Goal: Task Accomplishment & Management: Complete application form

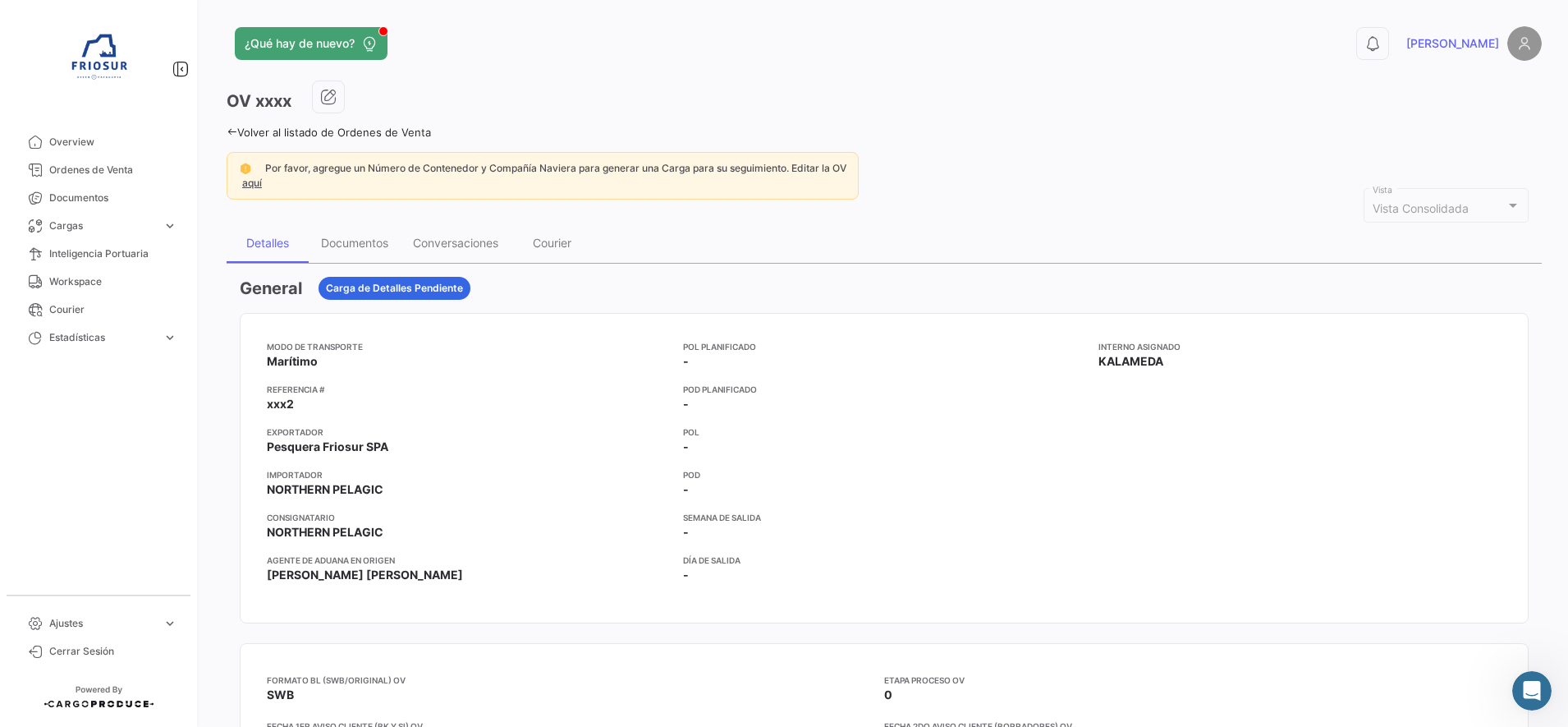
click at [233, 133] on icon at bounding box center [231, 131] width 10 height 10
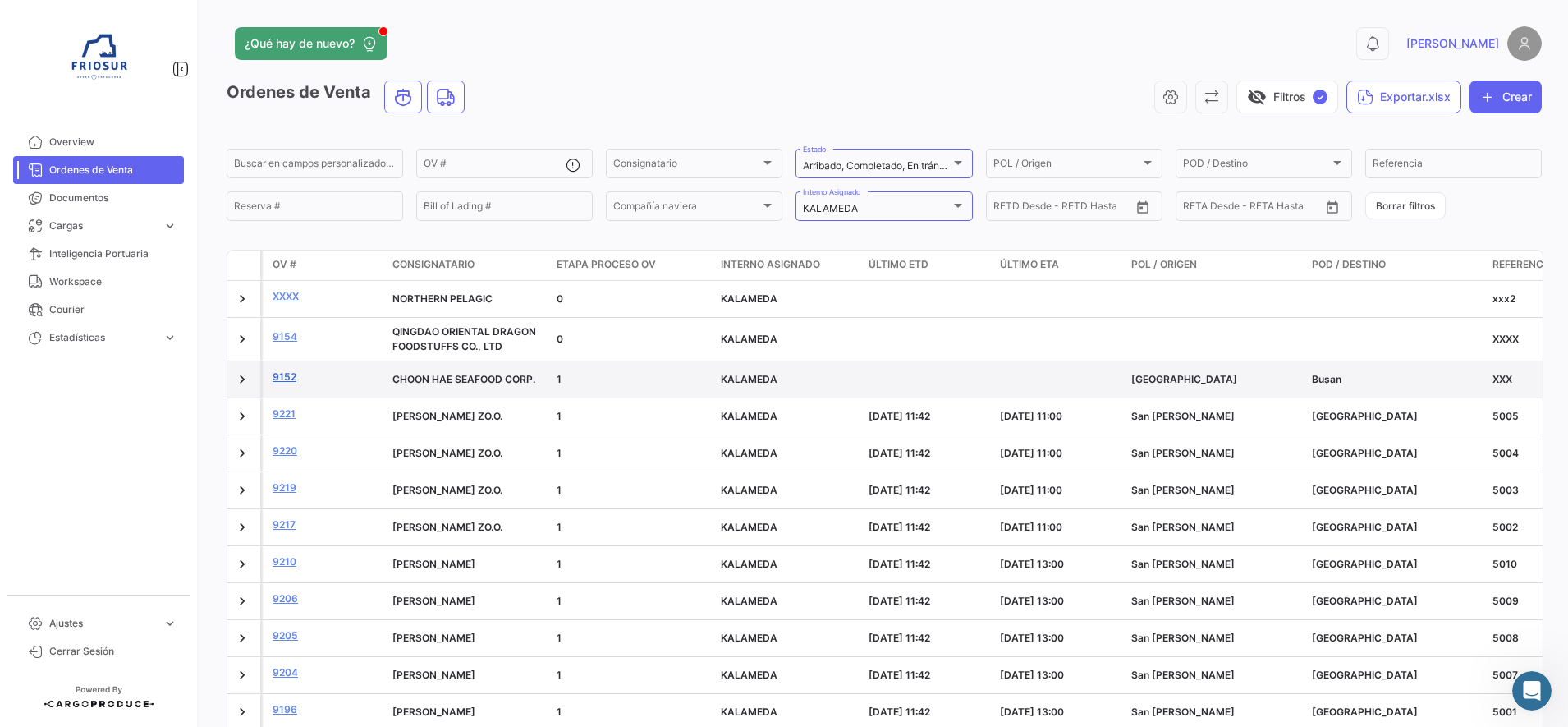
click at [291, 379] on link "9152" at bounding box center [326, 377] width 107 height 15
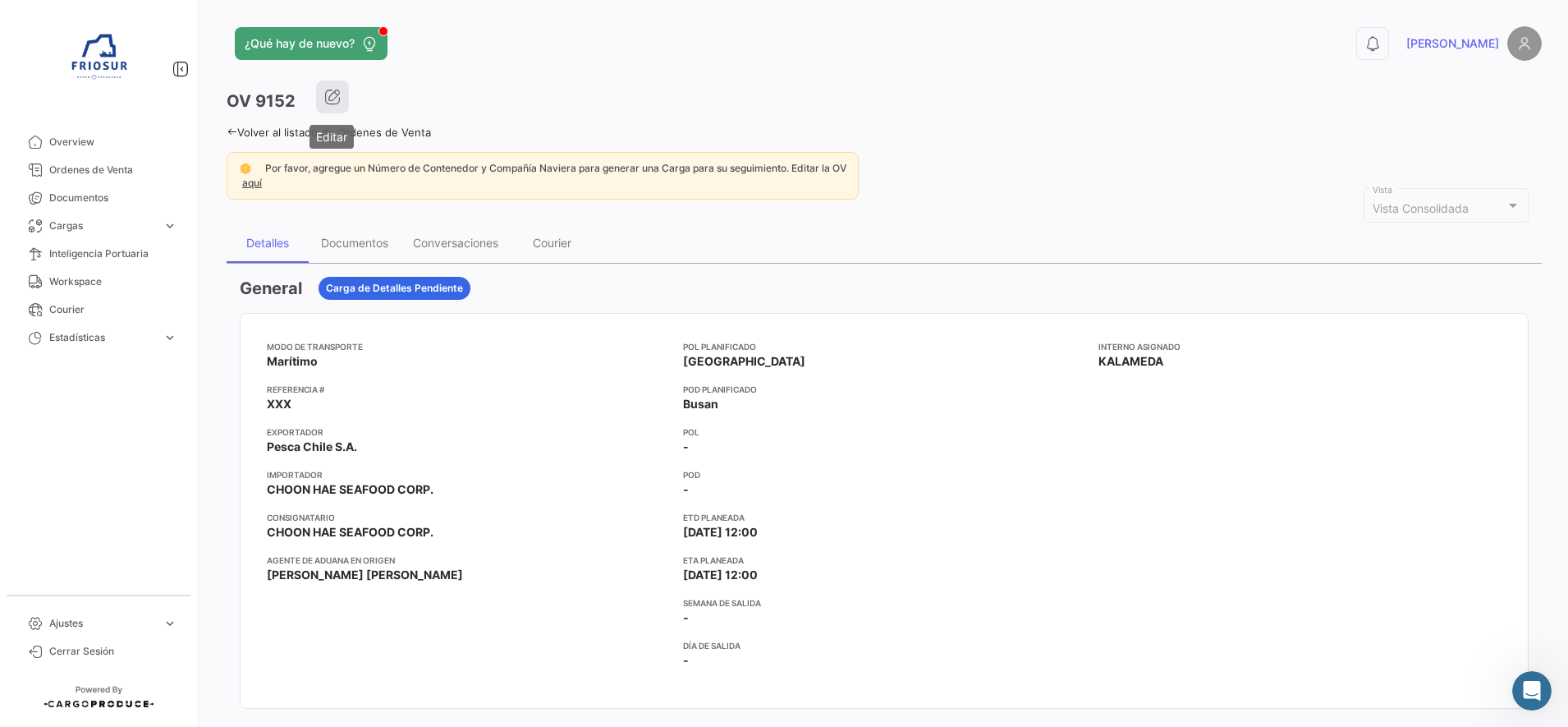
click at [336, 99] on icon "button" at bounding box center [332, 97] width 16 height 16
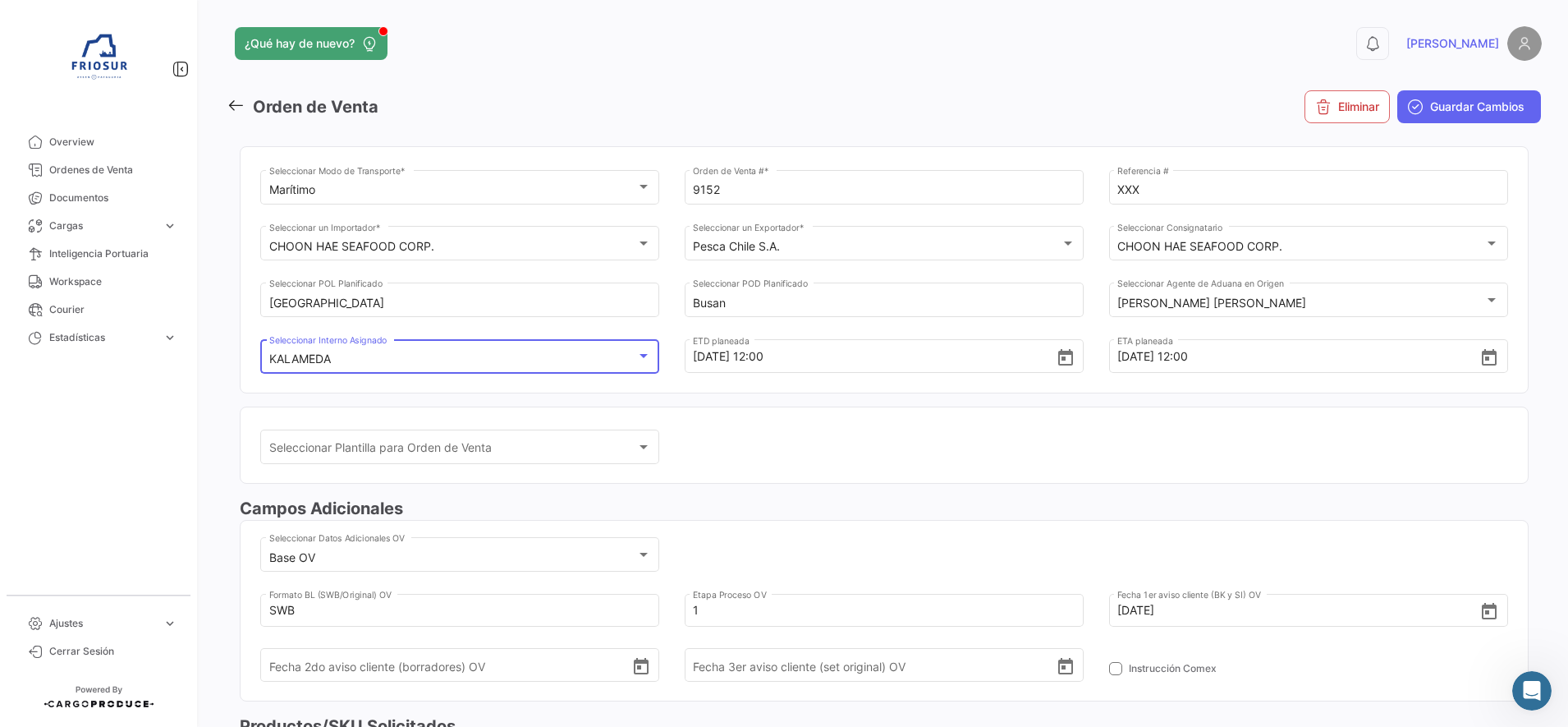
click at [592, 361] on div "KALAMEDA" at bounding box center [452, 359] width 367 height 14
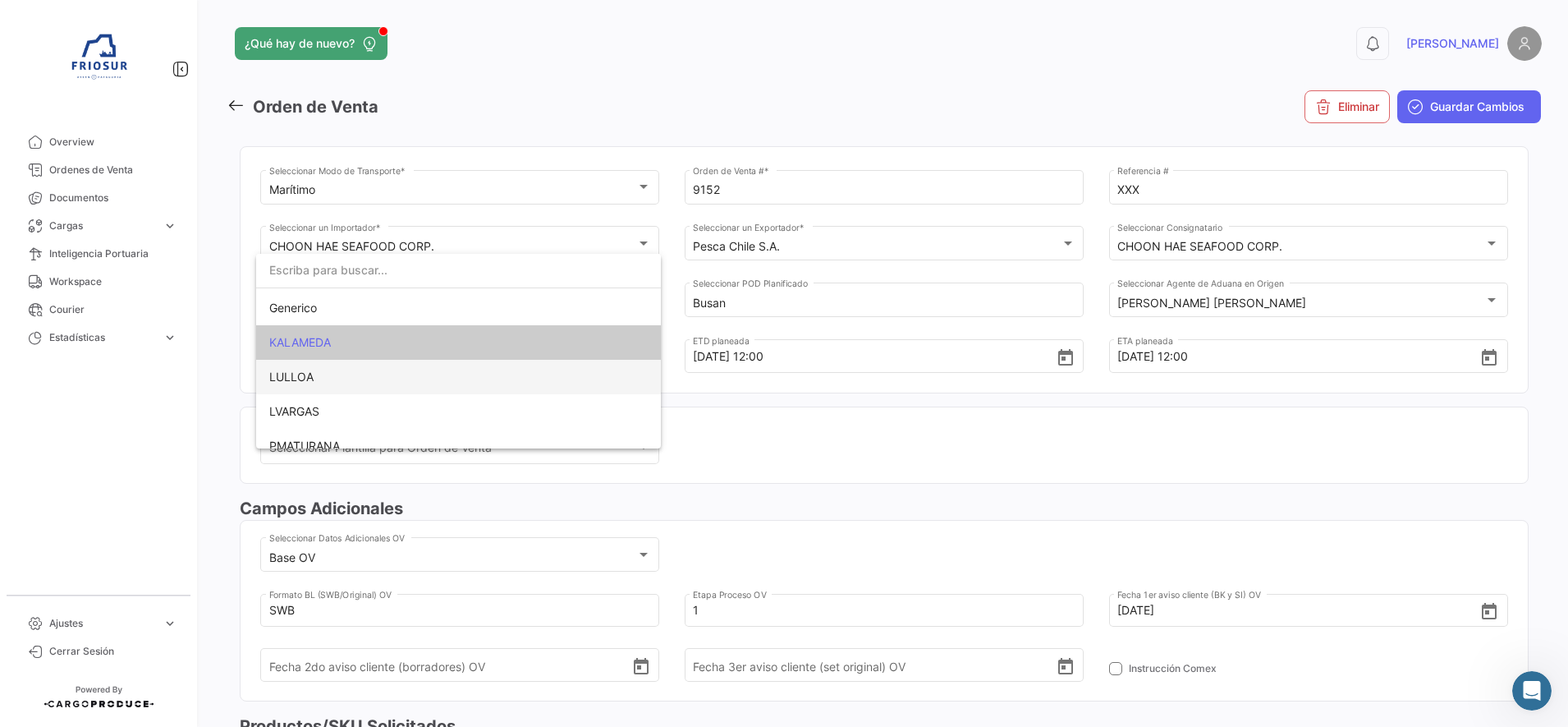
click at [367, 375] on span "LULLOA" at bounding box center [459, 377] width 379 height 34
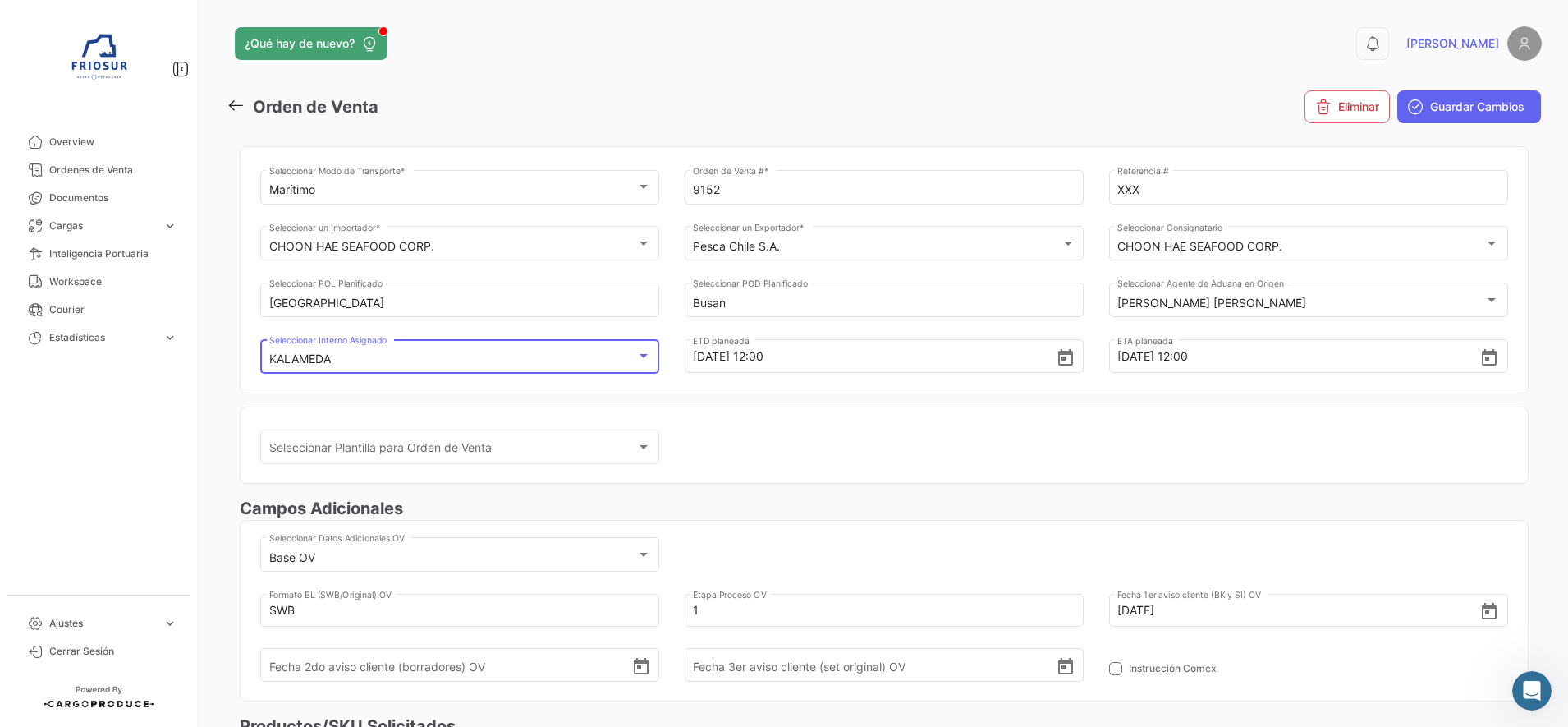
scroll to position [64, 0]
click at [1449, 106] on span "Guardar Cambios" at bounding box center [1478, 106] width 95 height 16
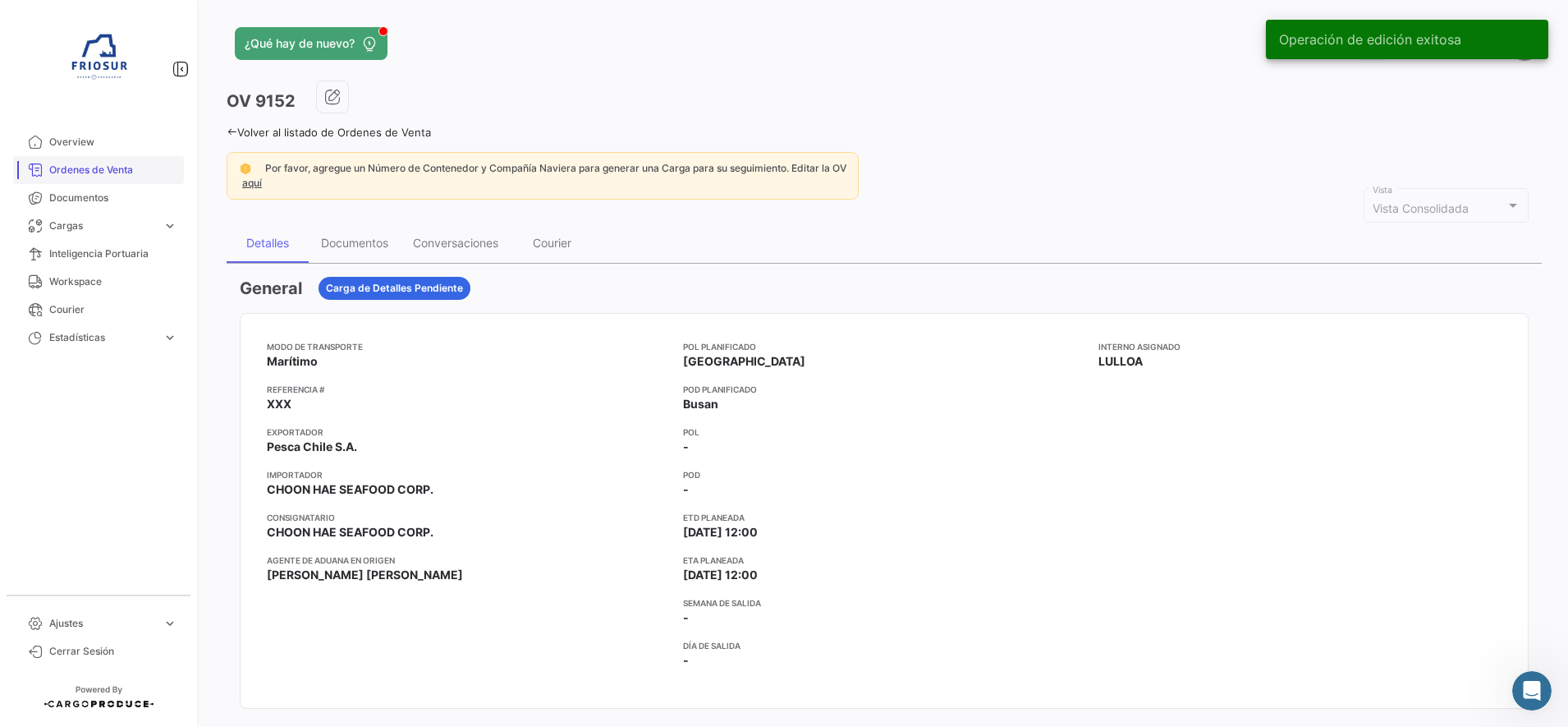
click at [95, 163] on span "Ordenes de Venta" at bounding box center [113, 171] width 128 height 15
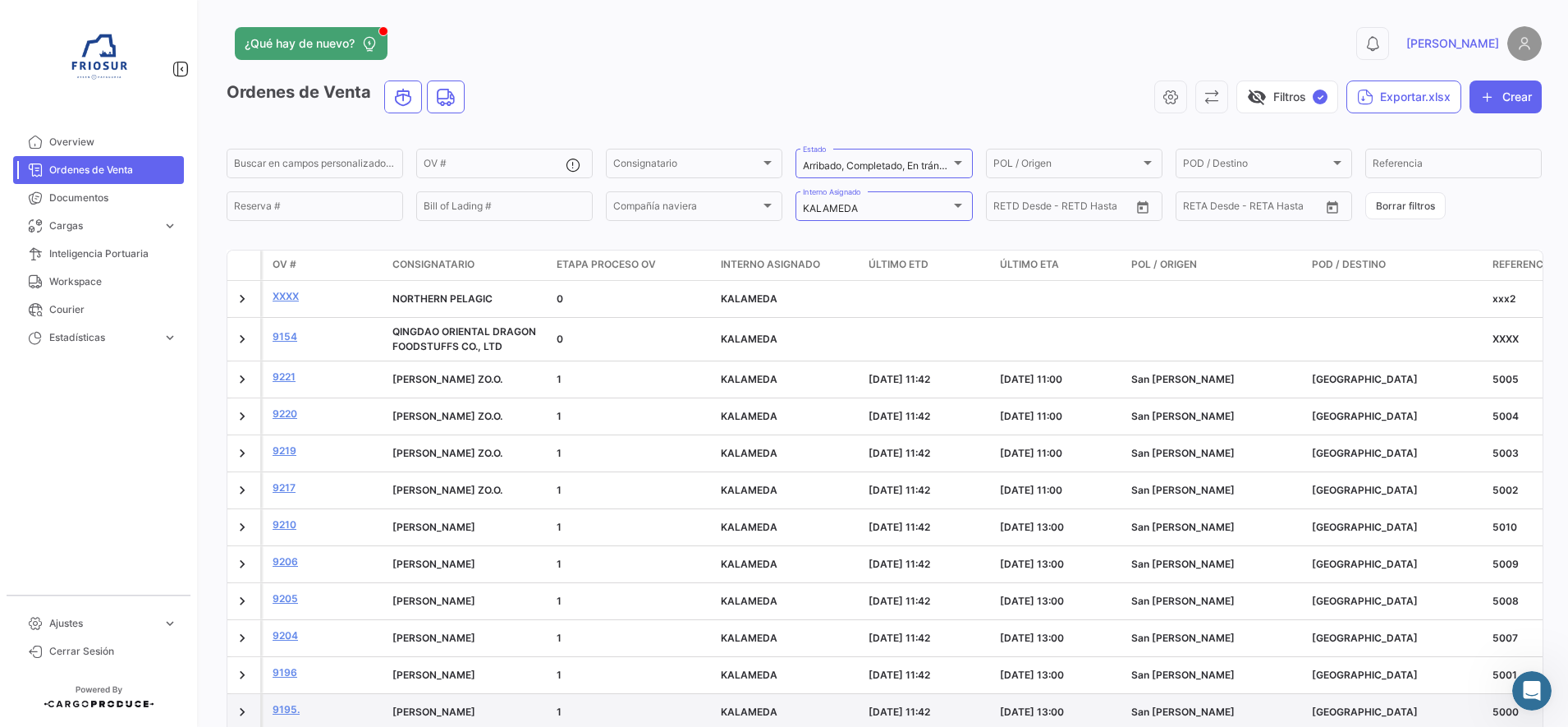
scroll to position [395, 0]
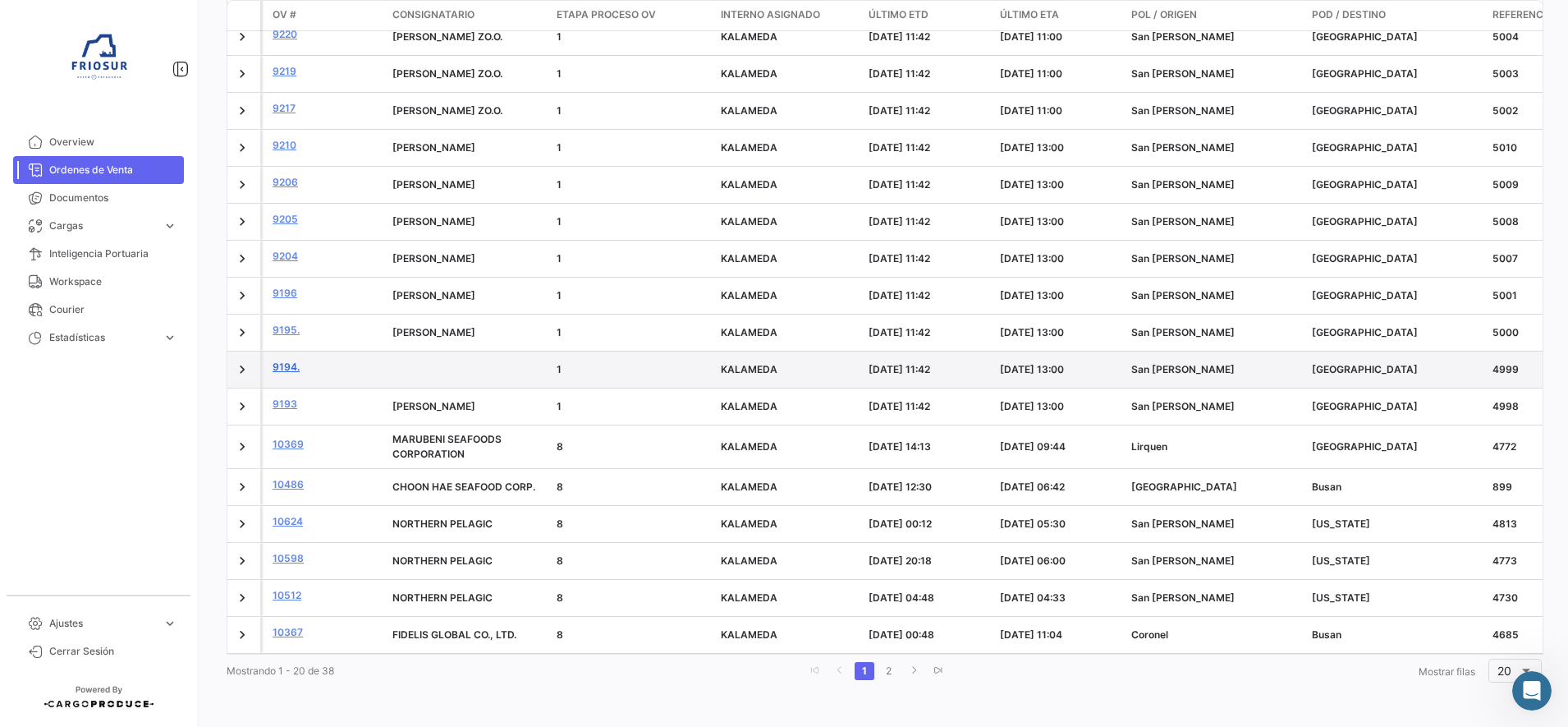
click at [290, 360] on link "9194." at bounding box center [326, 368] width 107 height 15
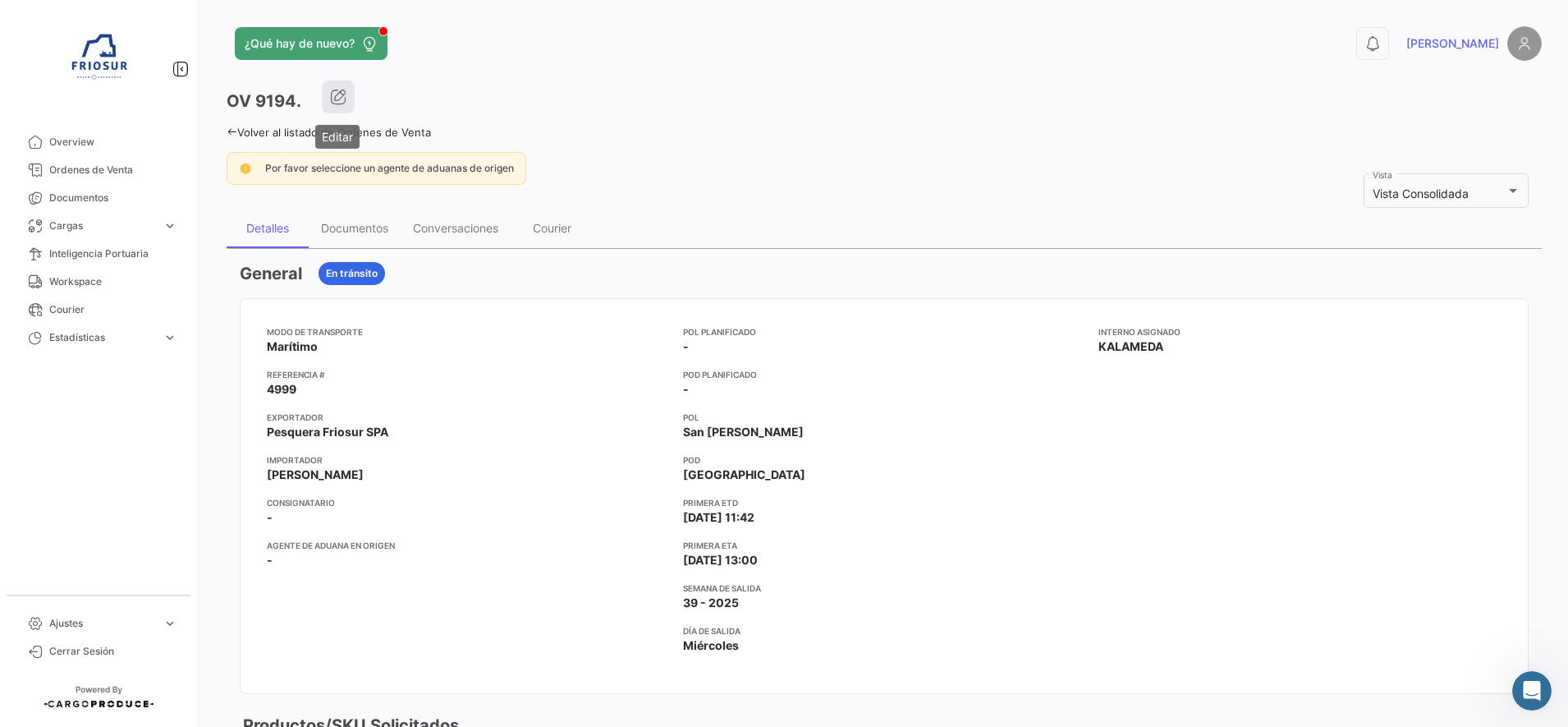
click at [342, 92] on icon "button" at bounding box center [337, 97] width 16 height 16
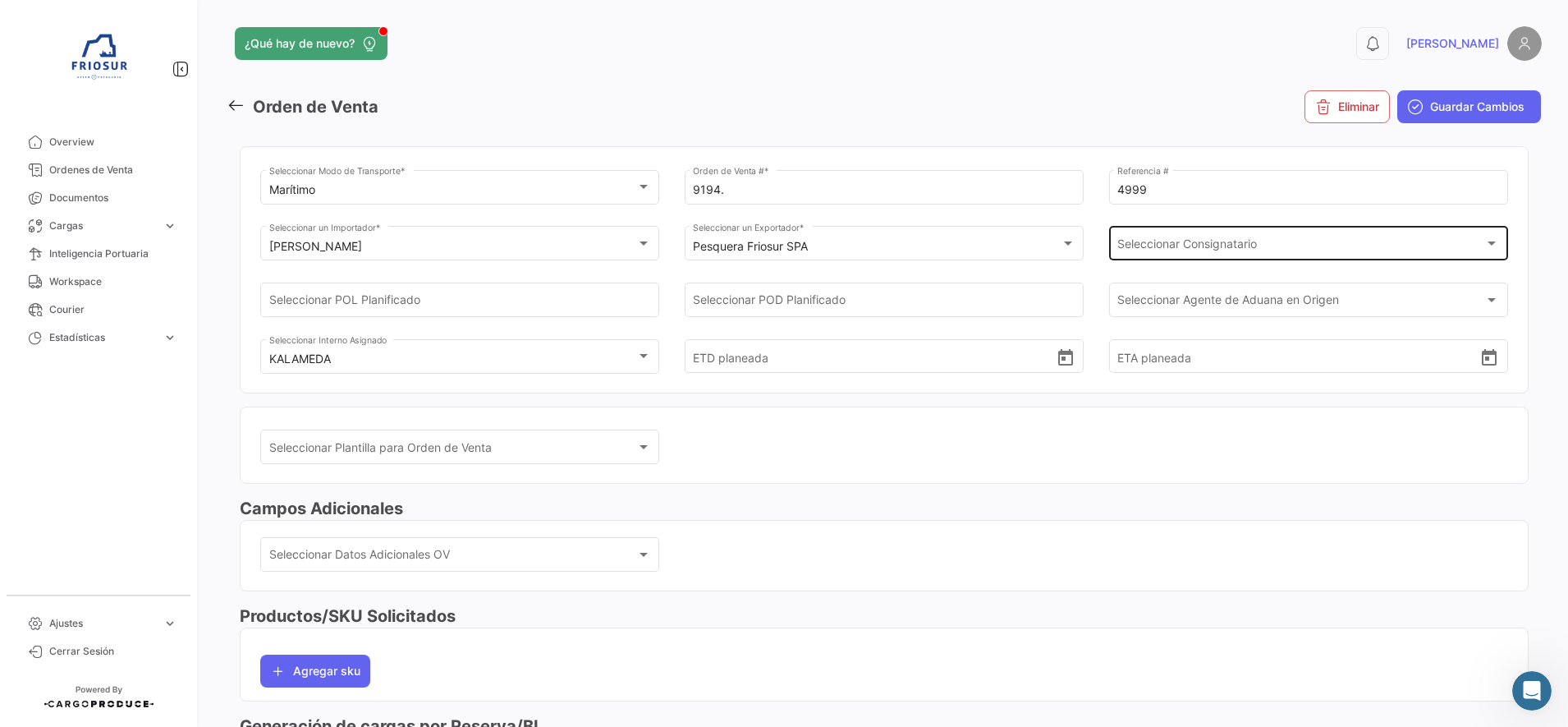
click at [1158, 235] on div "Seleccionar Consignatario Seleccionar Consignatario" at bounding box center [1307, 243] width 382 height 38
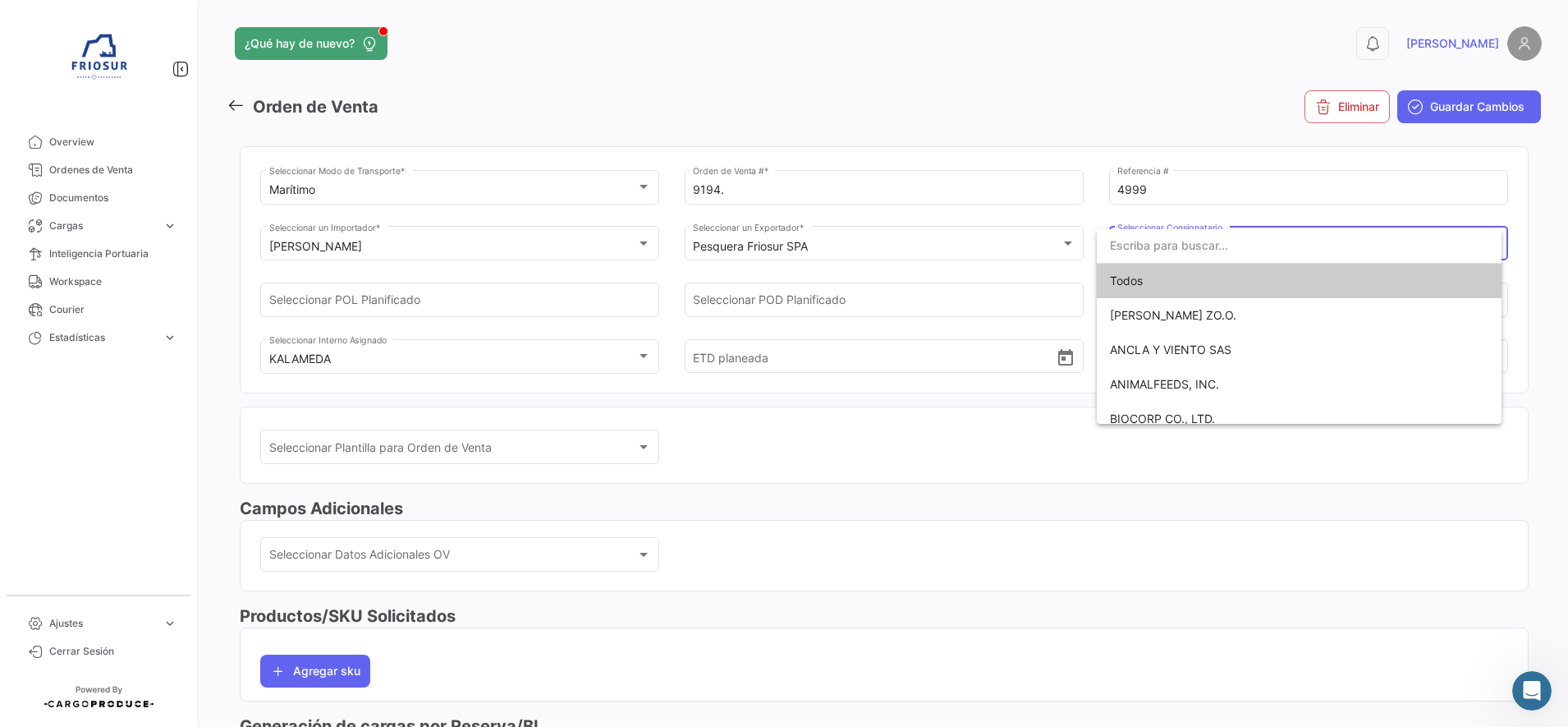
click at [1166, 248] on input "dropdown search" at bounding box center [1299, 245] width 405 height 34
type input "jp"
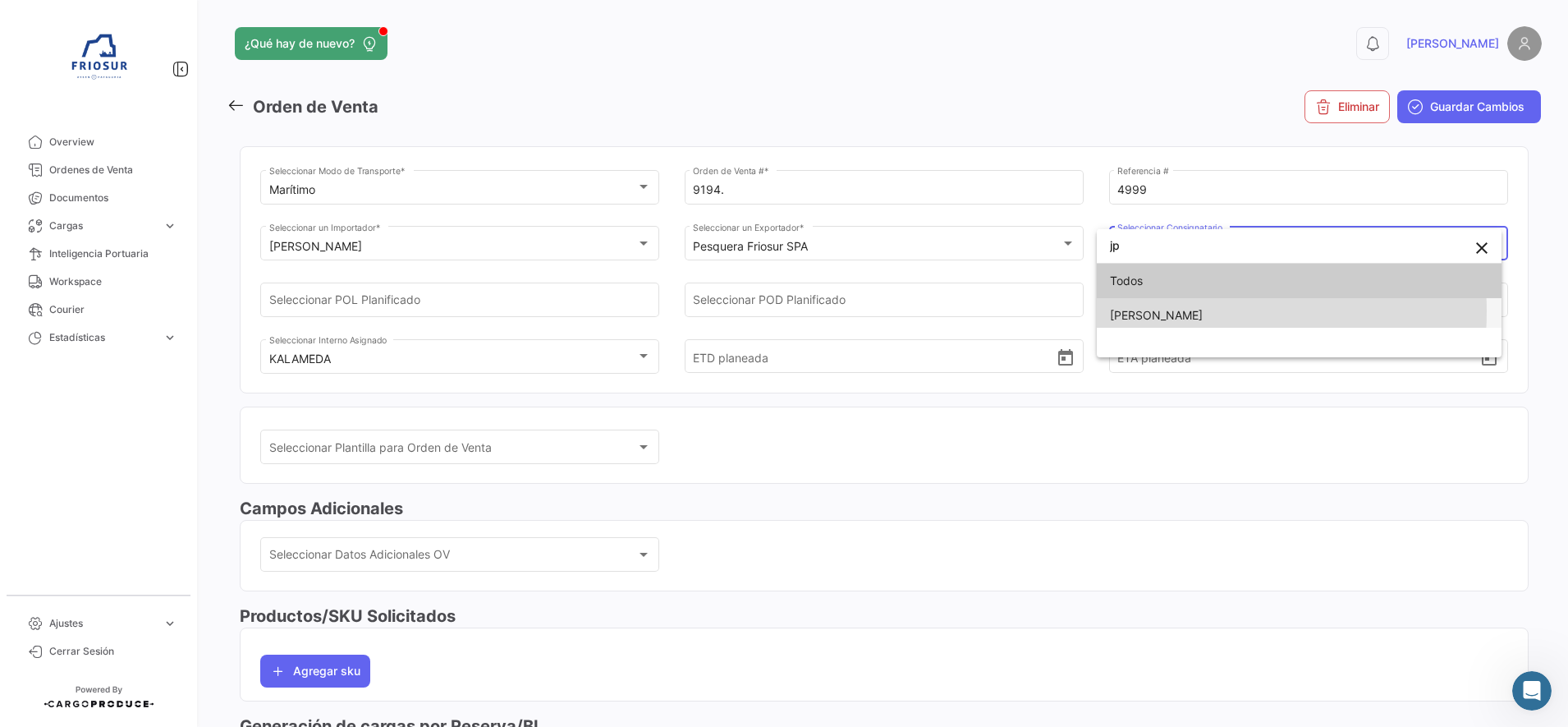
click at [1150, 311] on span "[PERSON_NAME]" at bounding box center [1157, 315] width 93 height 14
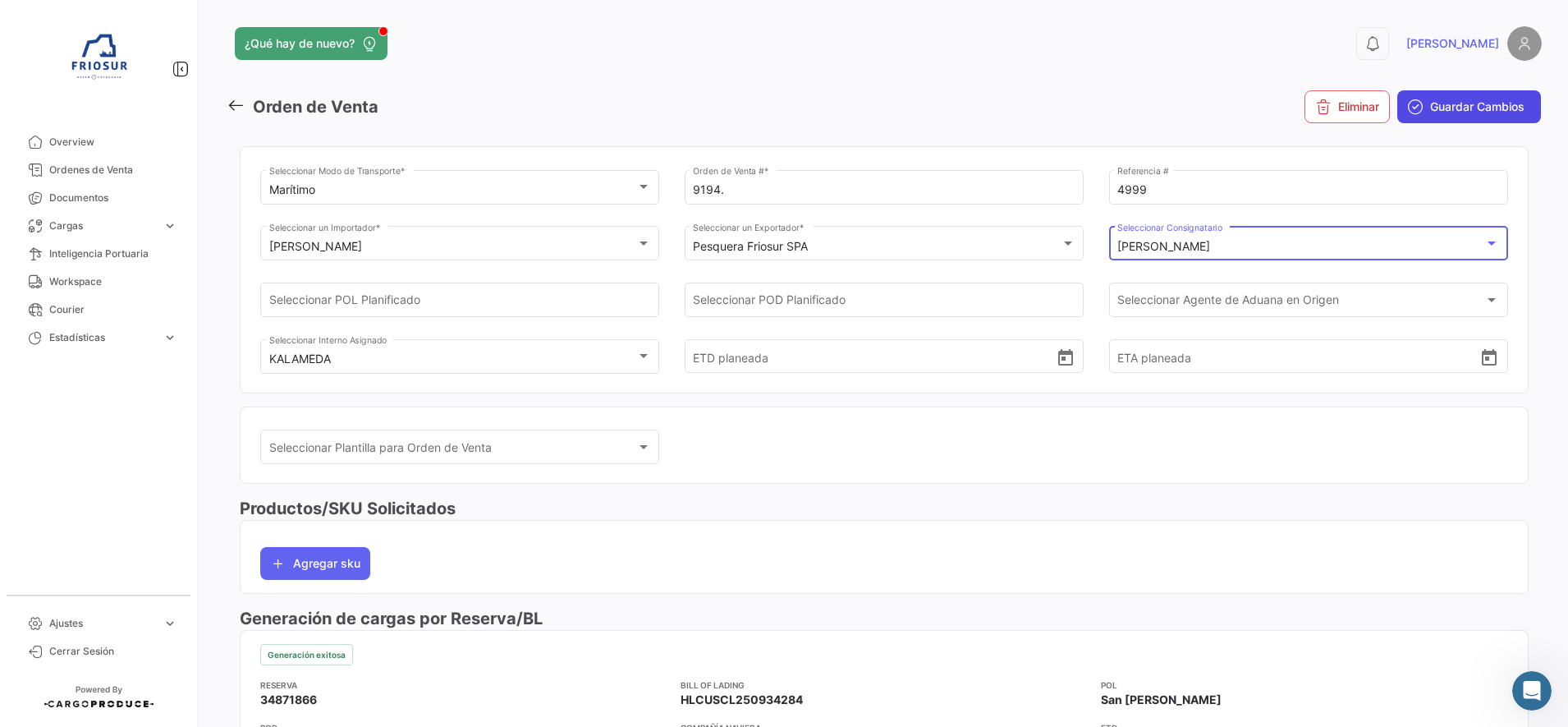
click at [1474, 118] on button "Guardar Cambios" at bounding box center [1469, 106] width 144 height 33
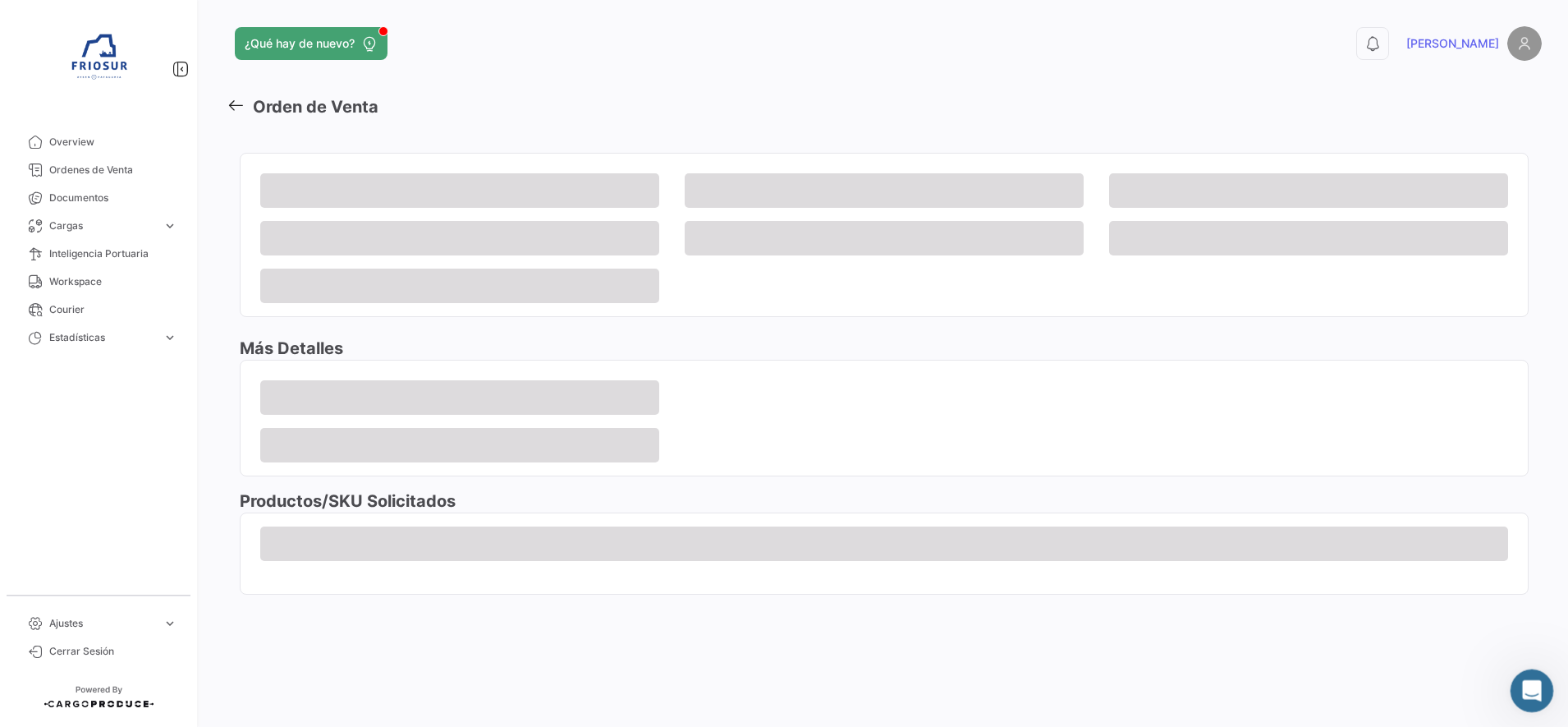
click at [1537, 692] on icon "Abrir Intercom Messenger" at bounding box center [1530, 688] width 27 height 27
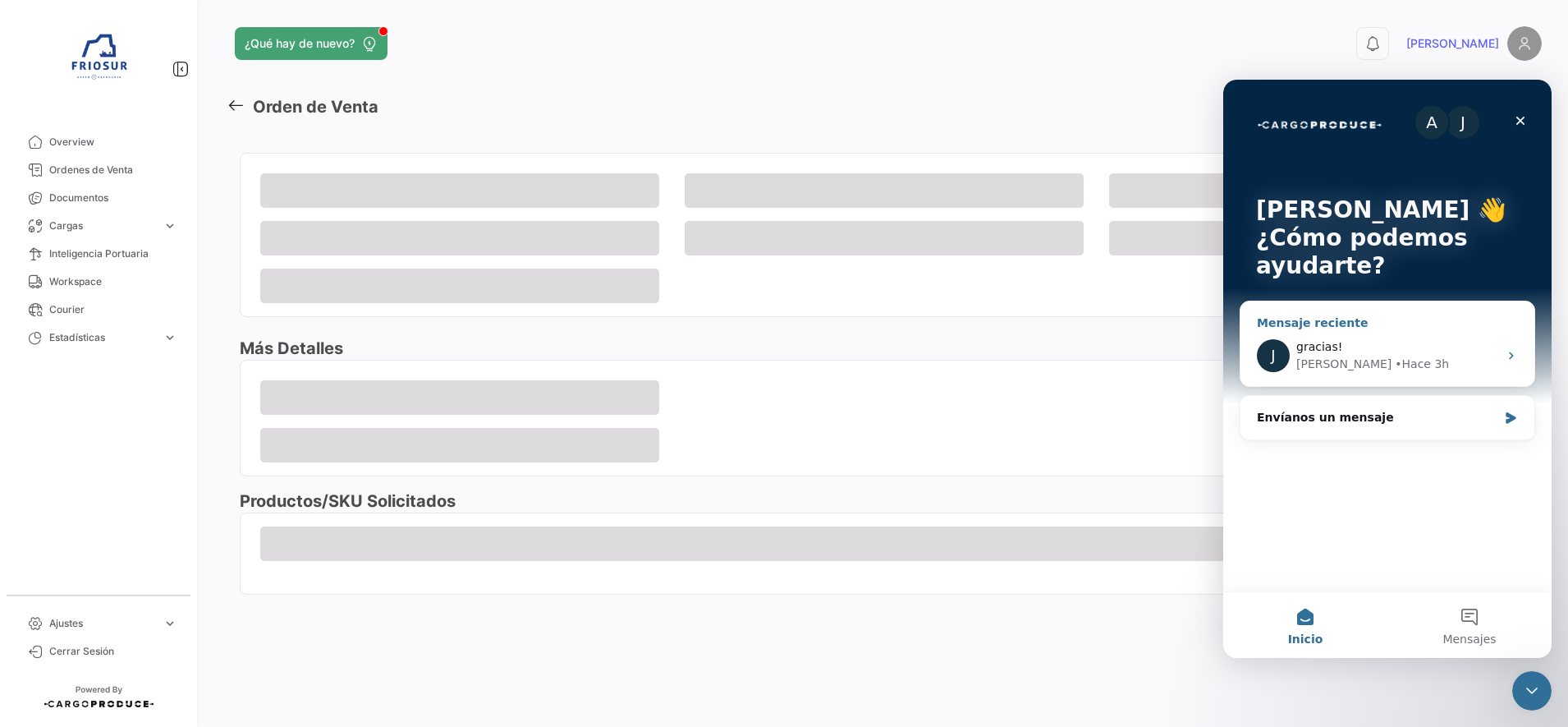
click at [1422, 342] on div "gracias!" at bounding box center [1397, 347] width 202 height 17
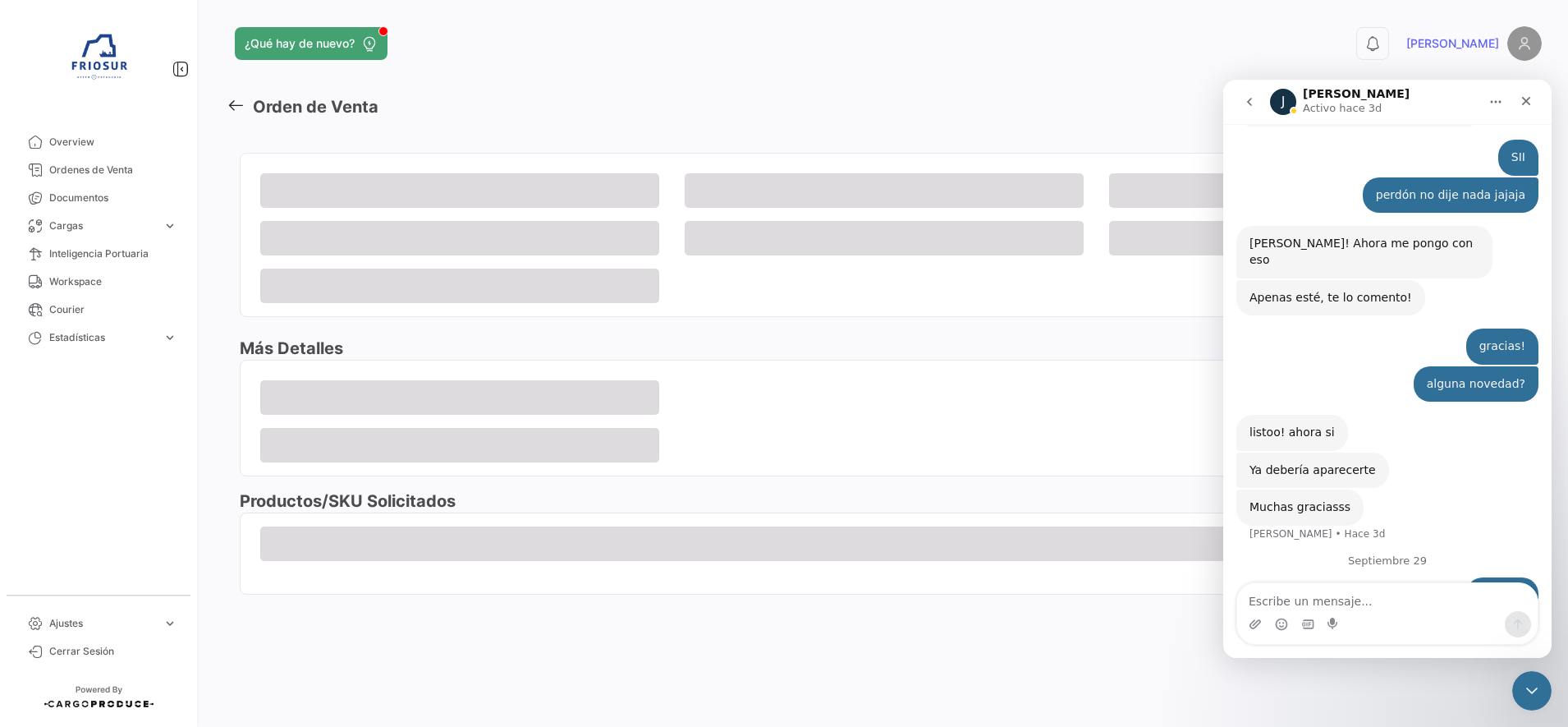
scroll to position [488, 0]
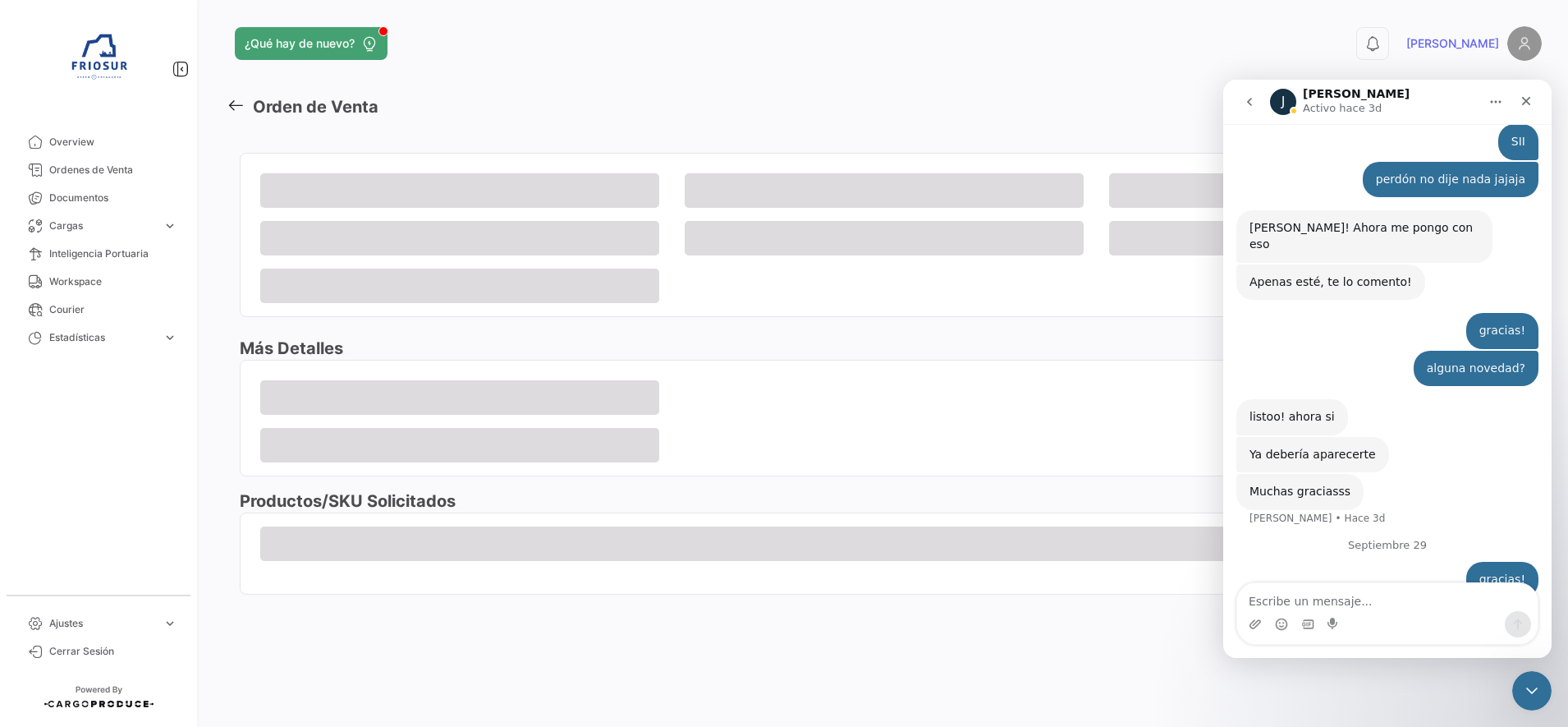
click at [1437, 587] on textarea "Escribe un mensaje..." at bounding box center [1387, 596] width 300 height 27
click at [1525, 101] on icon "Cerrar" at bounding box center [1527, 101] width 9 height 9
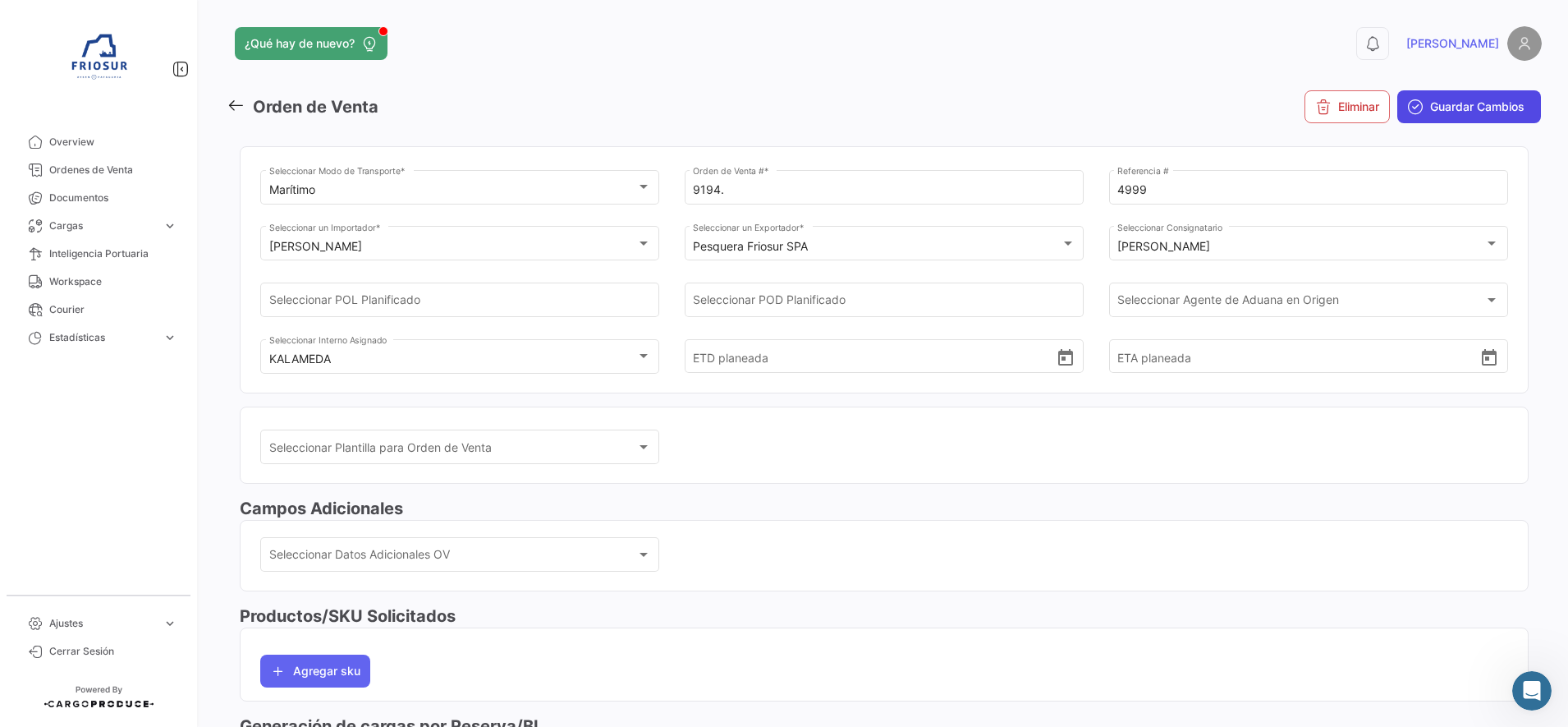
click at [1467, 115] on button "Guardar Cambios" at bounding box center [1469, 106] width 144 height 33
click at [1506, 100] on span "Guardar Cambios" at bounding box center [1478, 106] width 95 height 16
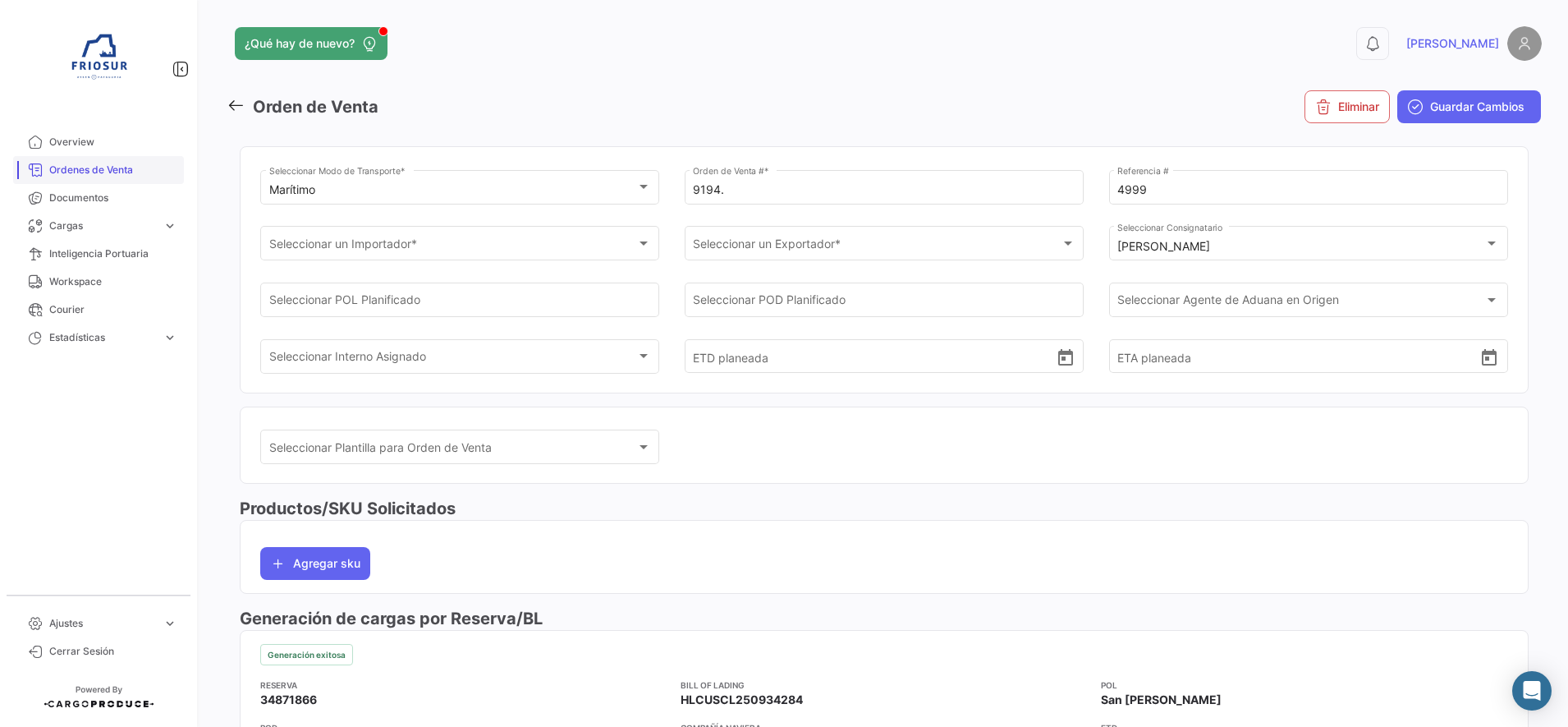
click at [146, 166] on span "Ordenes de Venta" at bounding box center [113, 171] width 128 height 15
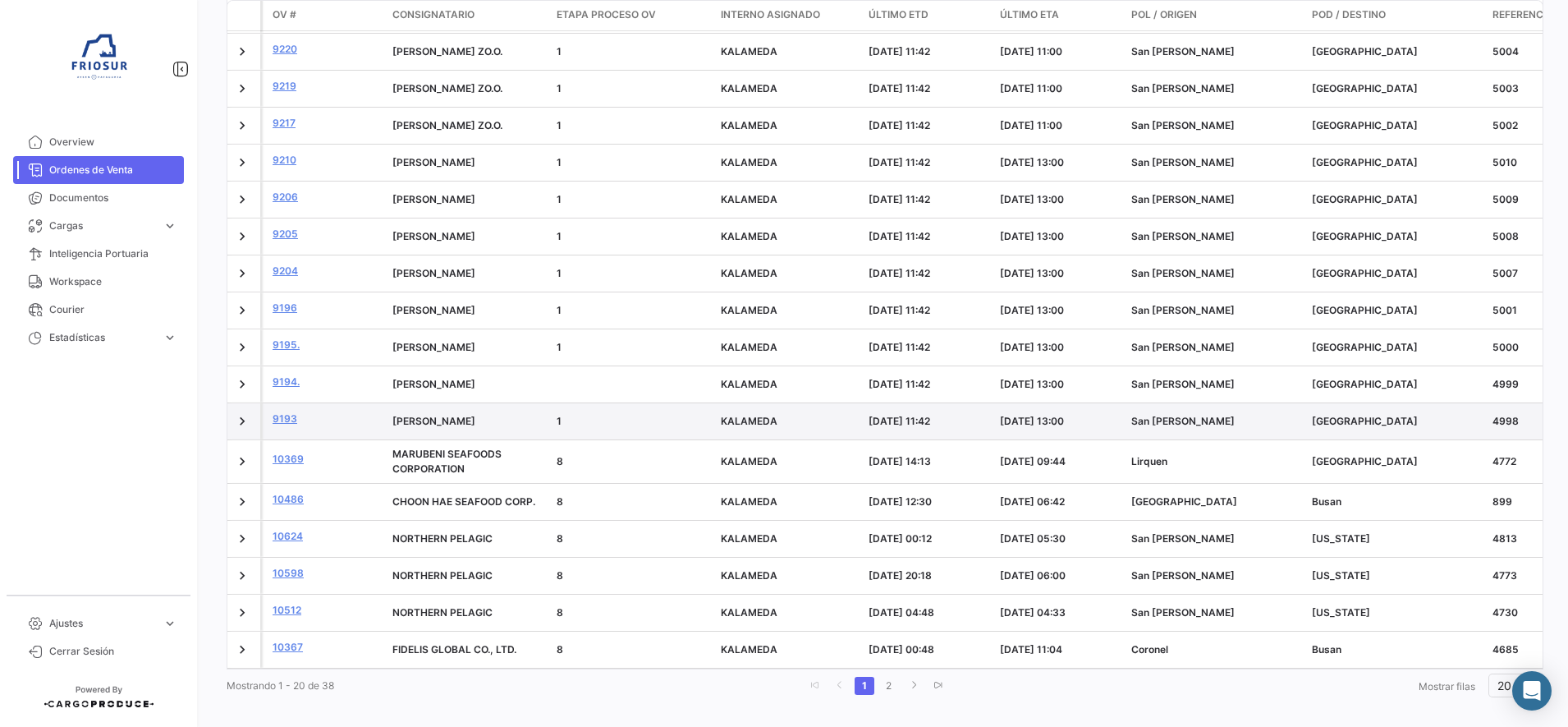
scroll to position [395, 0]
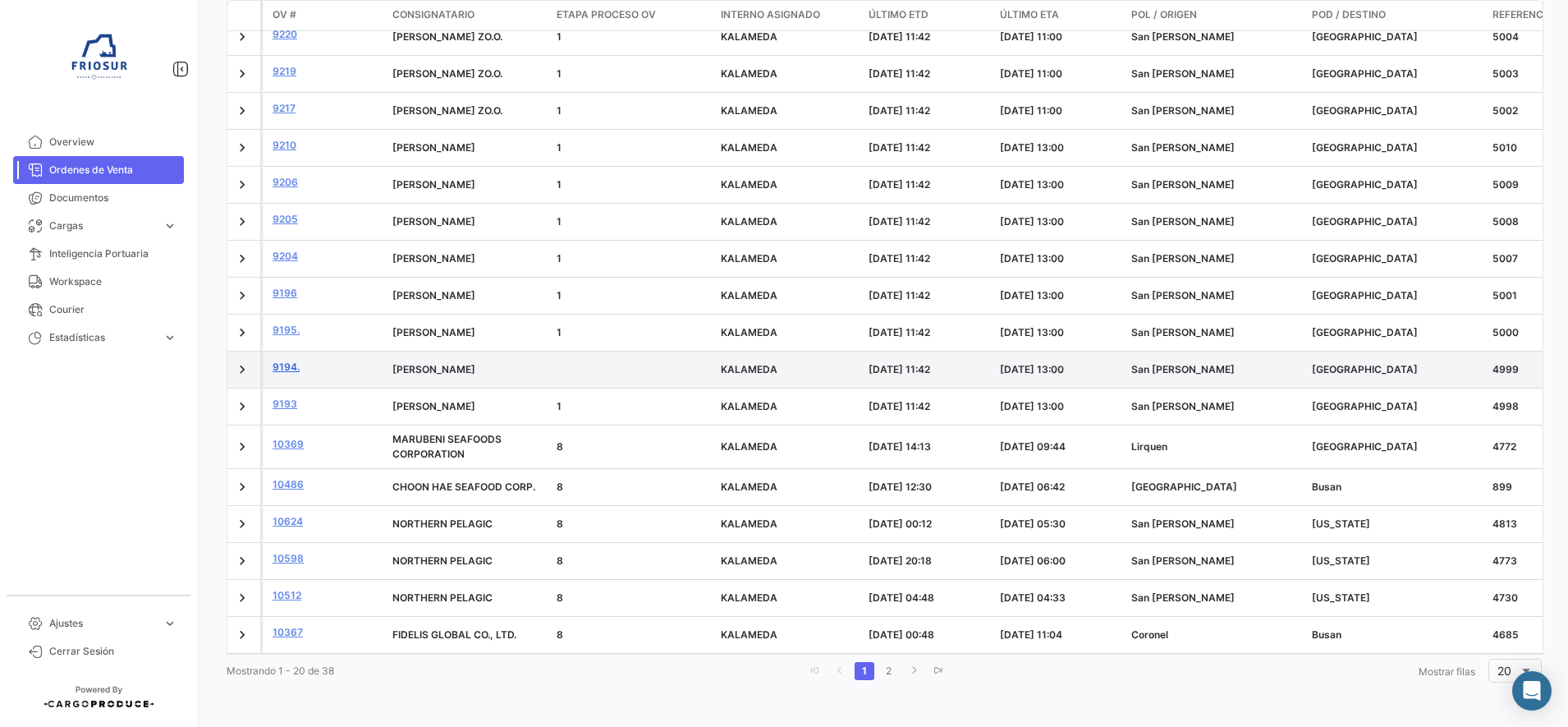
click at [286, 360] on link "9194." at bounding box center [326, 368] width 107 height 15
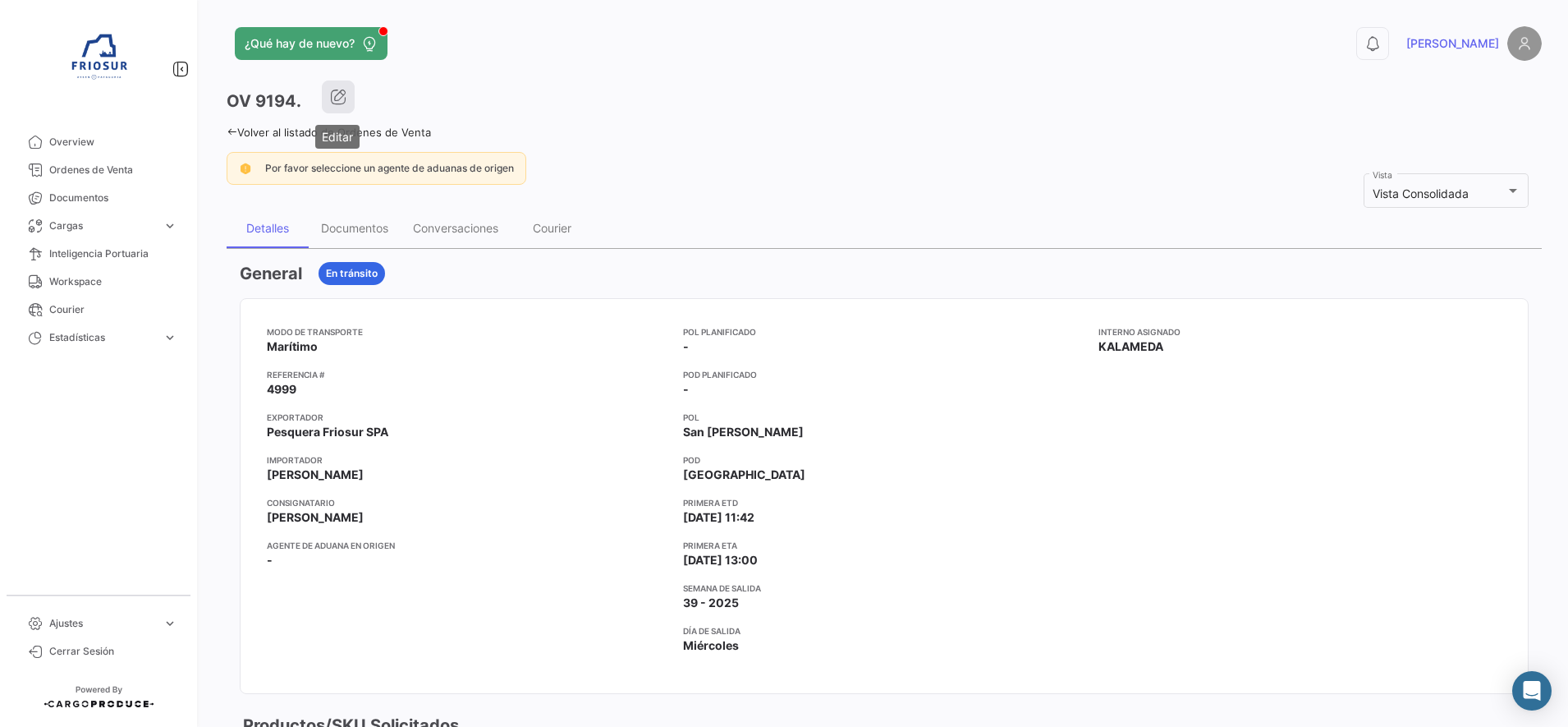
click at [338, 101] on icon "button" at bounding box center [337, 97] width 16 height 16
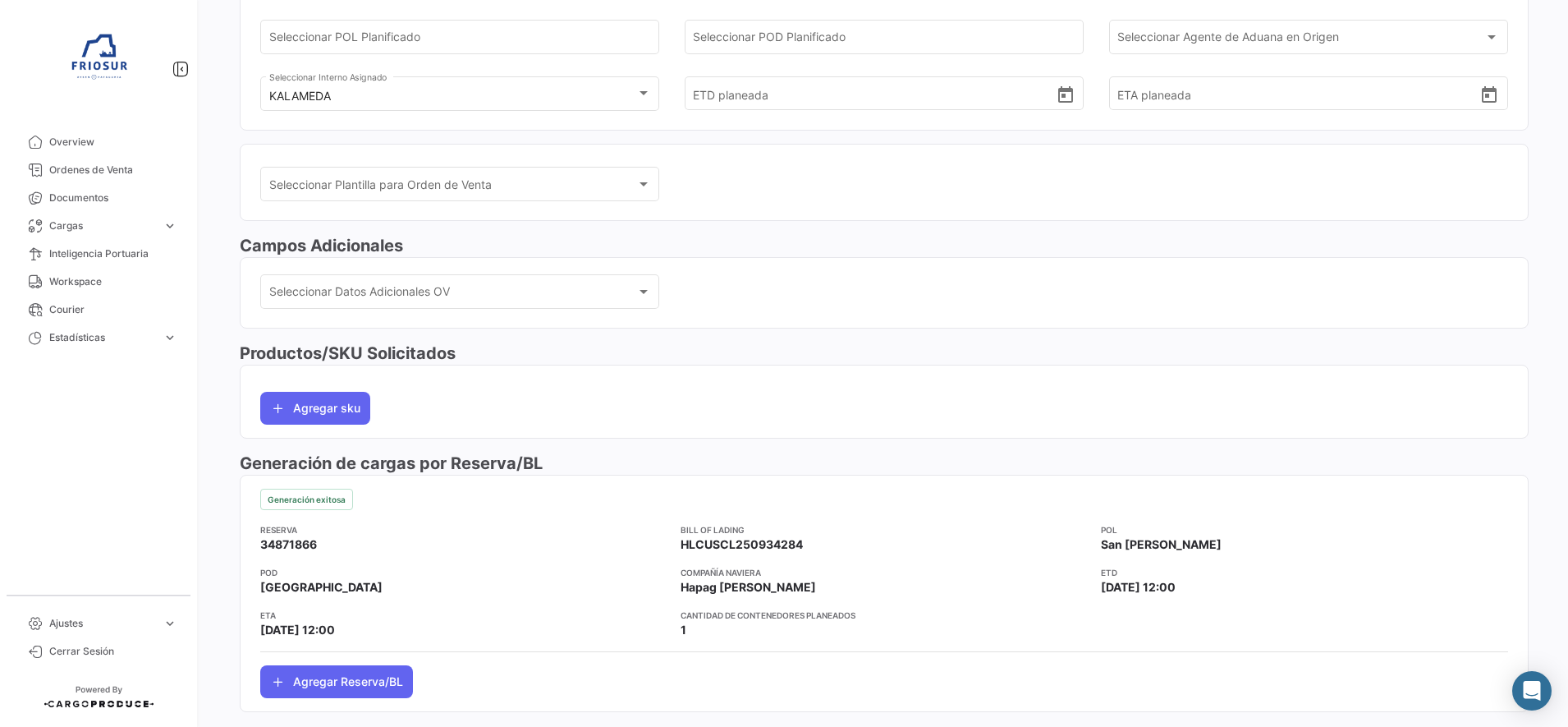
scroll to position [145, 0]
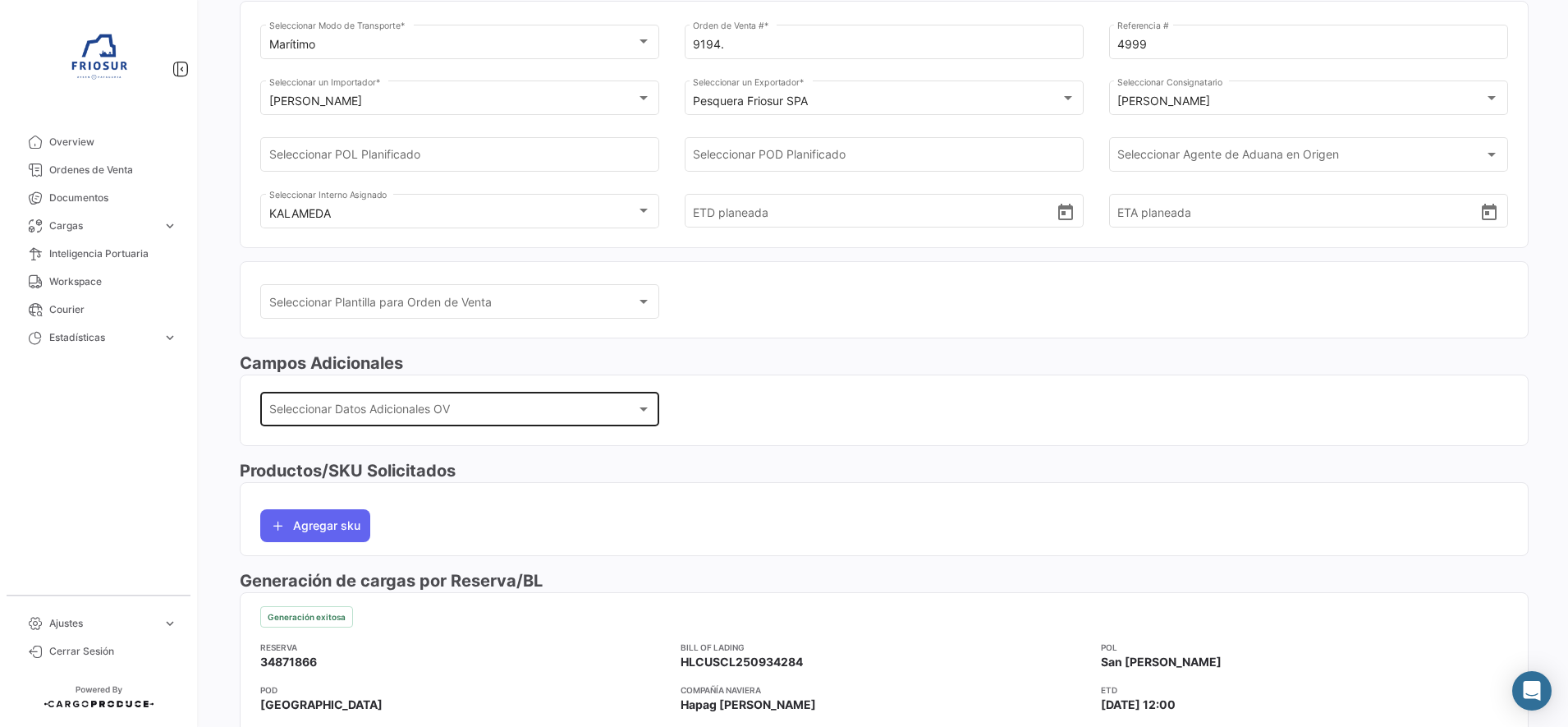
click at [560, 404] on div "Seleccionar Datos Adicionales OV Seleccionar Datos Adicionales OV" at bounding box center [460, 408] width 382 height 38
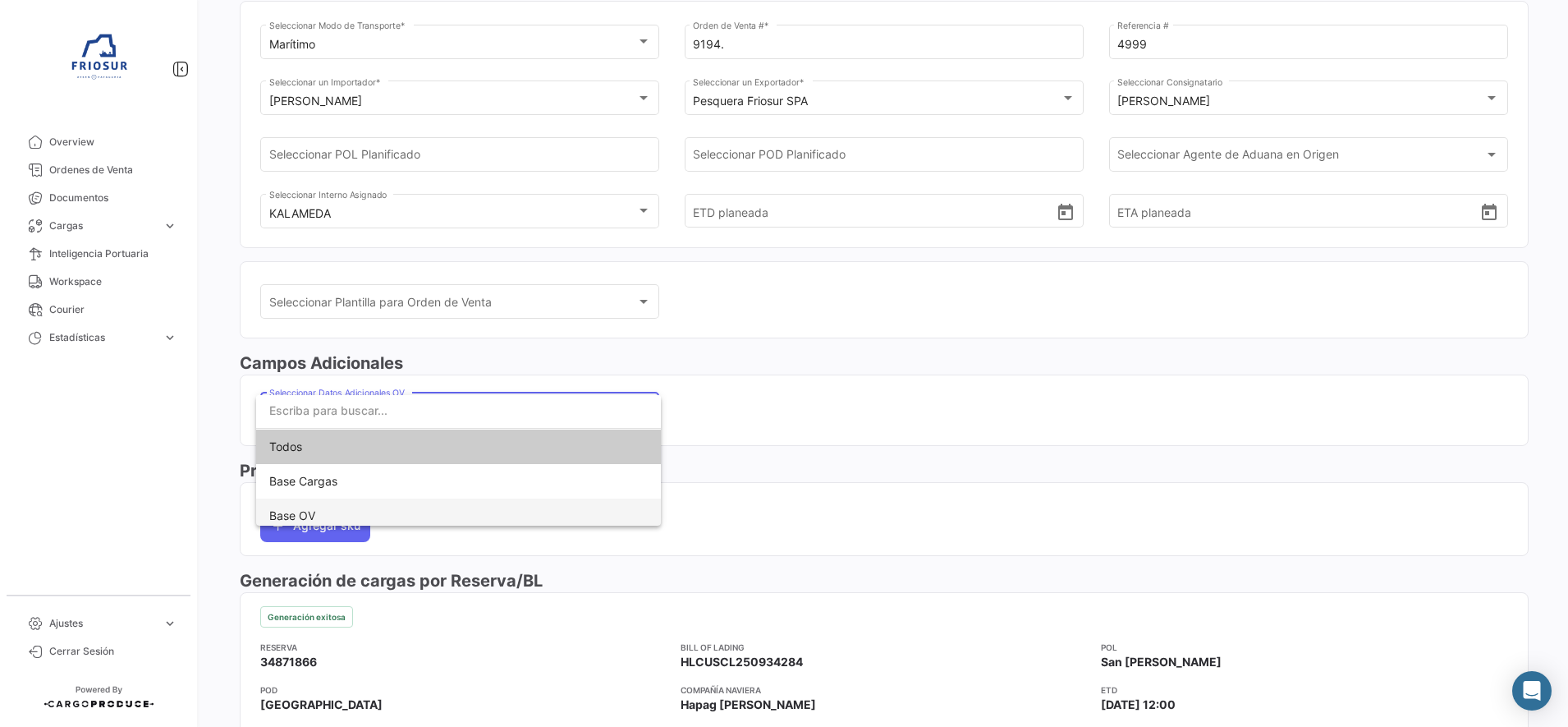
click at [298, 517] on span "Base OV" at bounding box center [292, 515] width 46 height 14
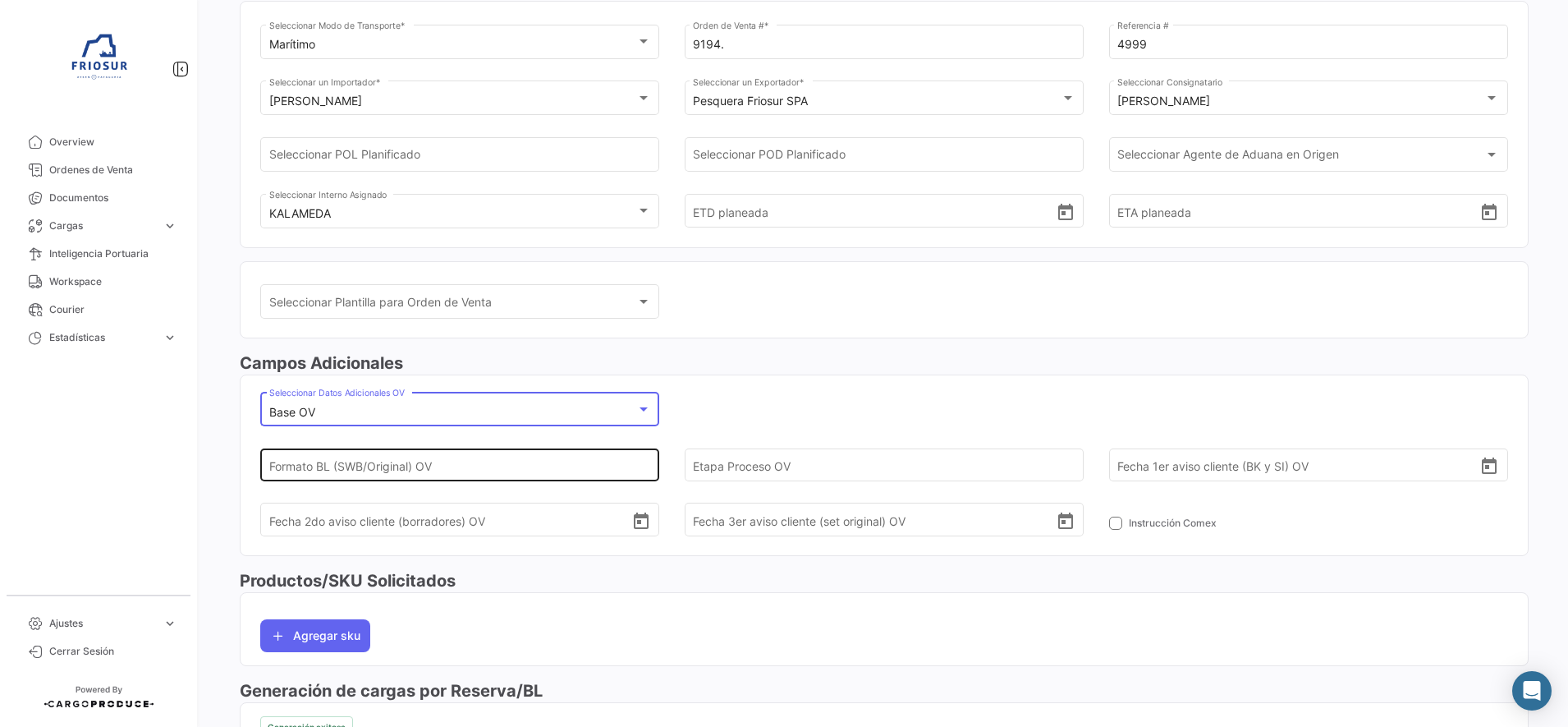
click at [548, 462] on input "Formato BL (SWB/Original) OV" at bounding box center [450, 464] width 363 height 58
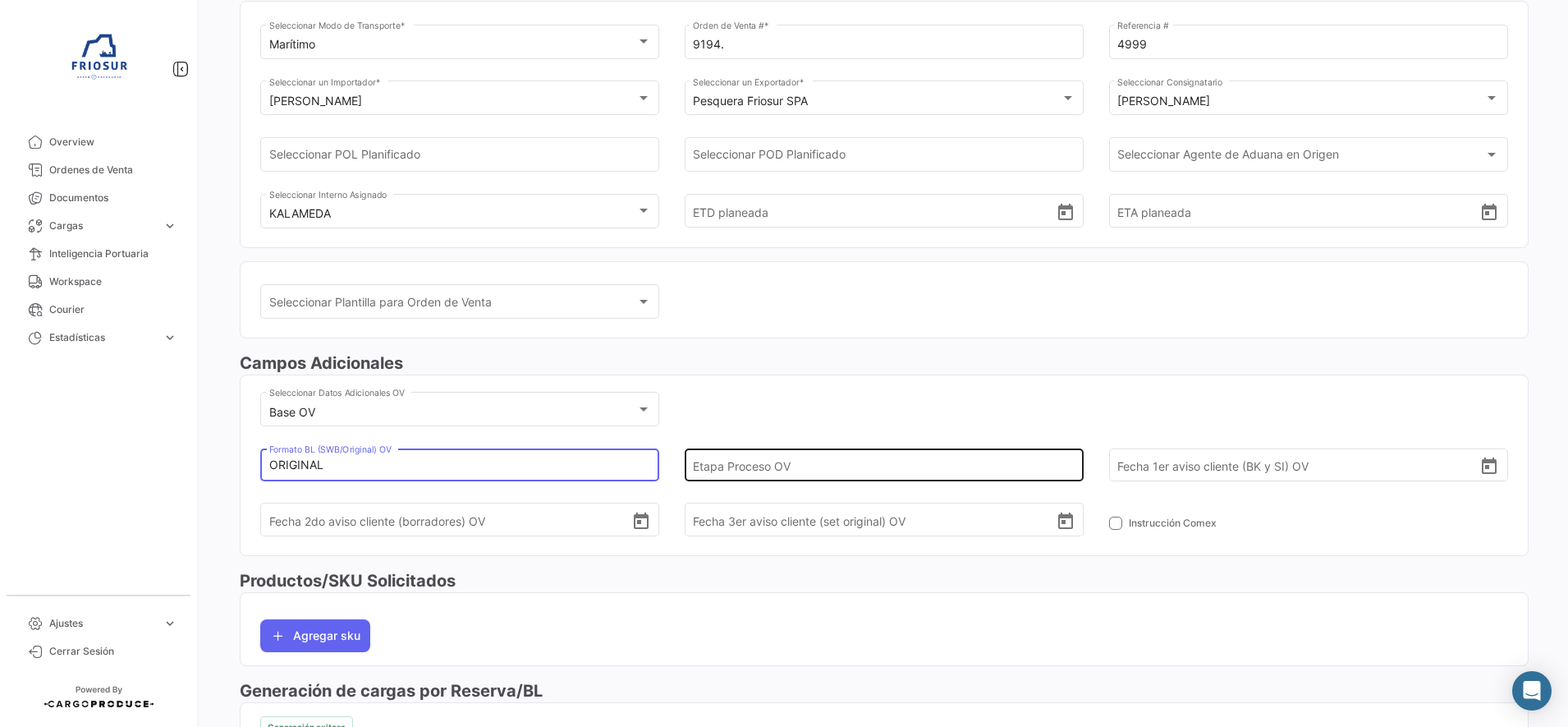
type input "ORIGINAL"
click at [726, 457] on input "Etapa Proceso OV" at bounding box center [874, 464] width 363 height 58
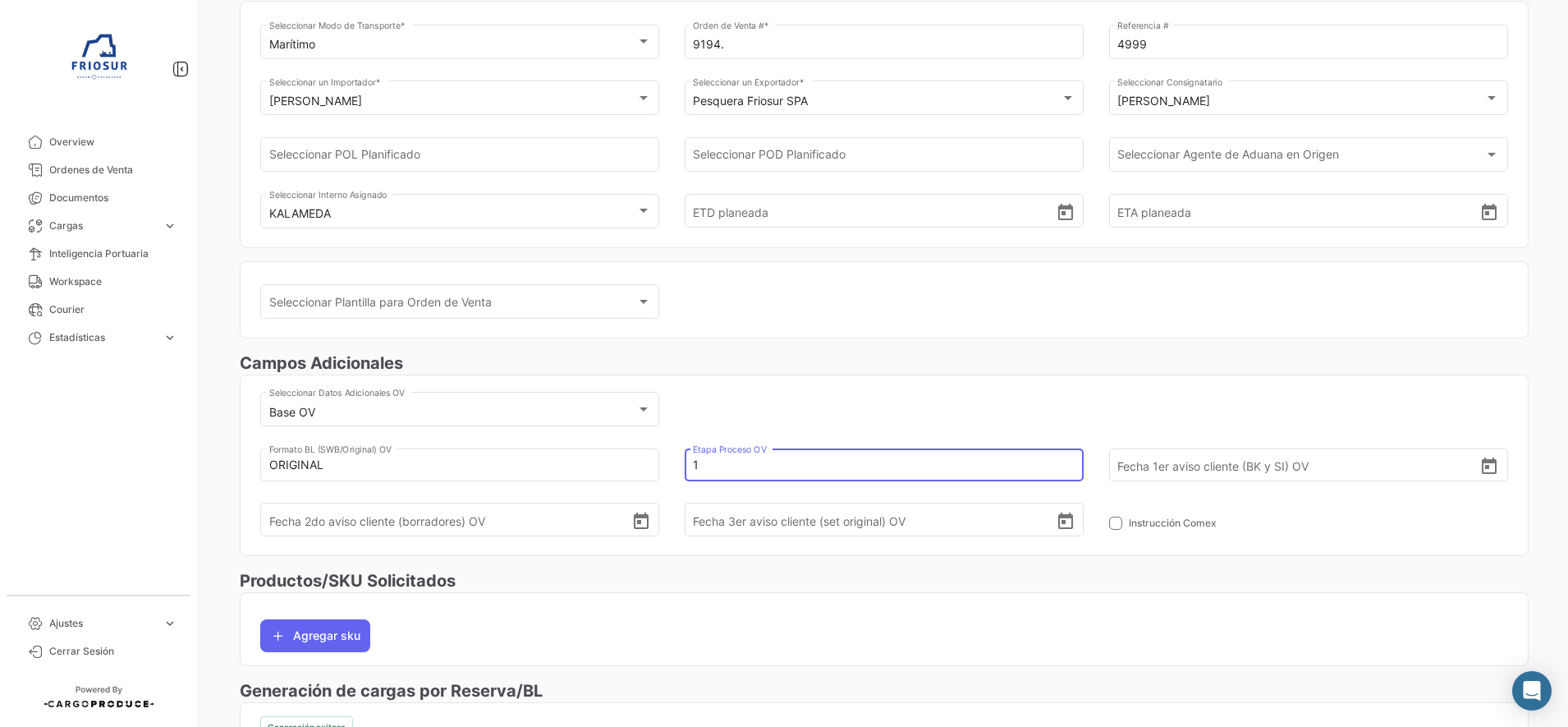
type input "1"
click at [946, 407] on div "Base OV Seleccionar Datos Adicionales OV ORIGINAL [PERSON_NAME] (SWB/Original) …" at bounding box center [884, 471] width 1248 height 166
click at [1486, 471] on icon "Open calendar" at bounding box center [1489, 465] width 15 height 16
click at [1204, 390] on div "24" at bounding box center [1209, 389] width 27 height 29
type input "[DATE]"
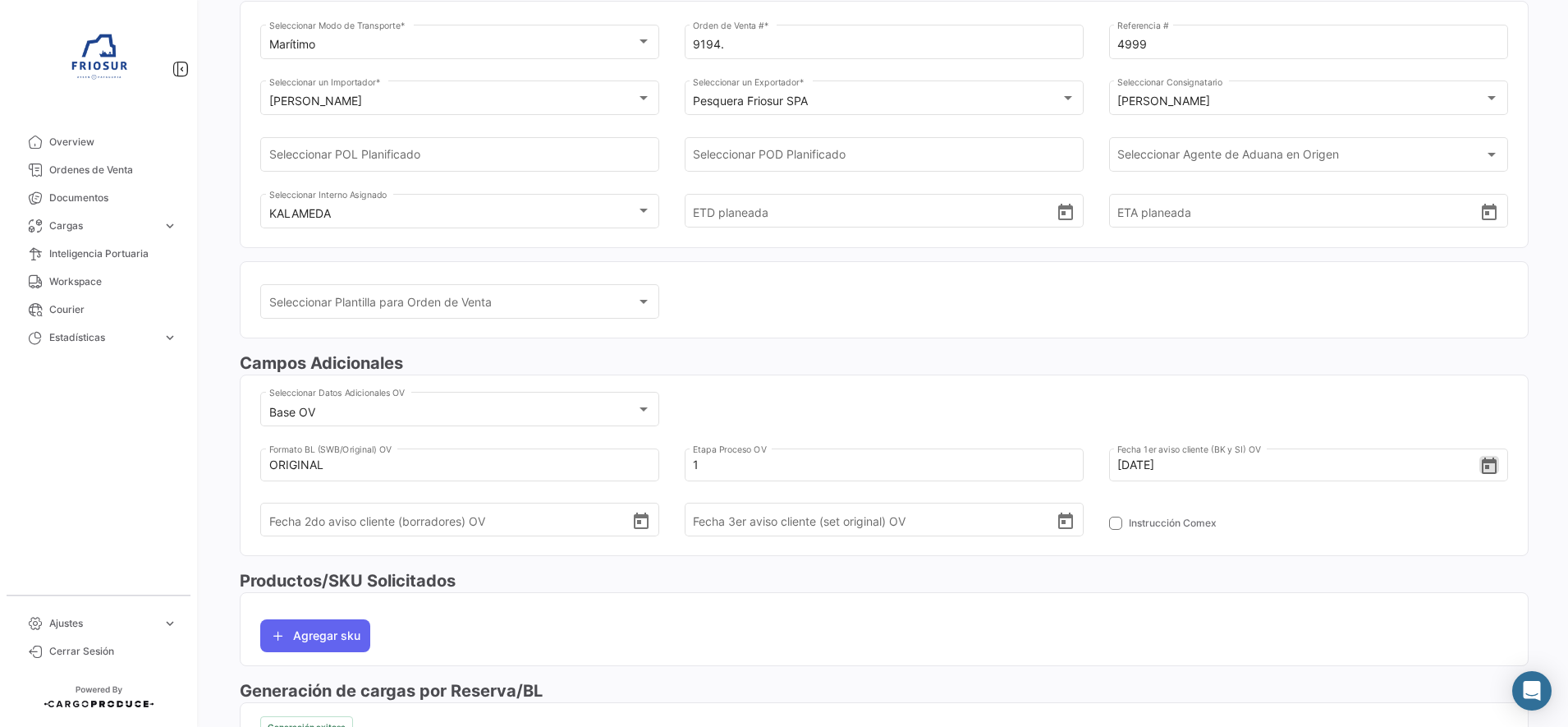
click at [1018, 388] on mat-card "Base OV Seleccionar Datos Adicionales OV ORIGINAL [PERSON_NAME] (SWB/Original) …" at bounding box center [884, 464] width 1289 height 181
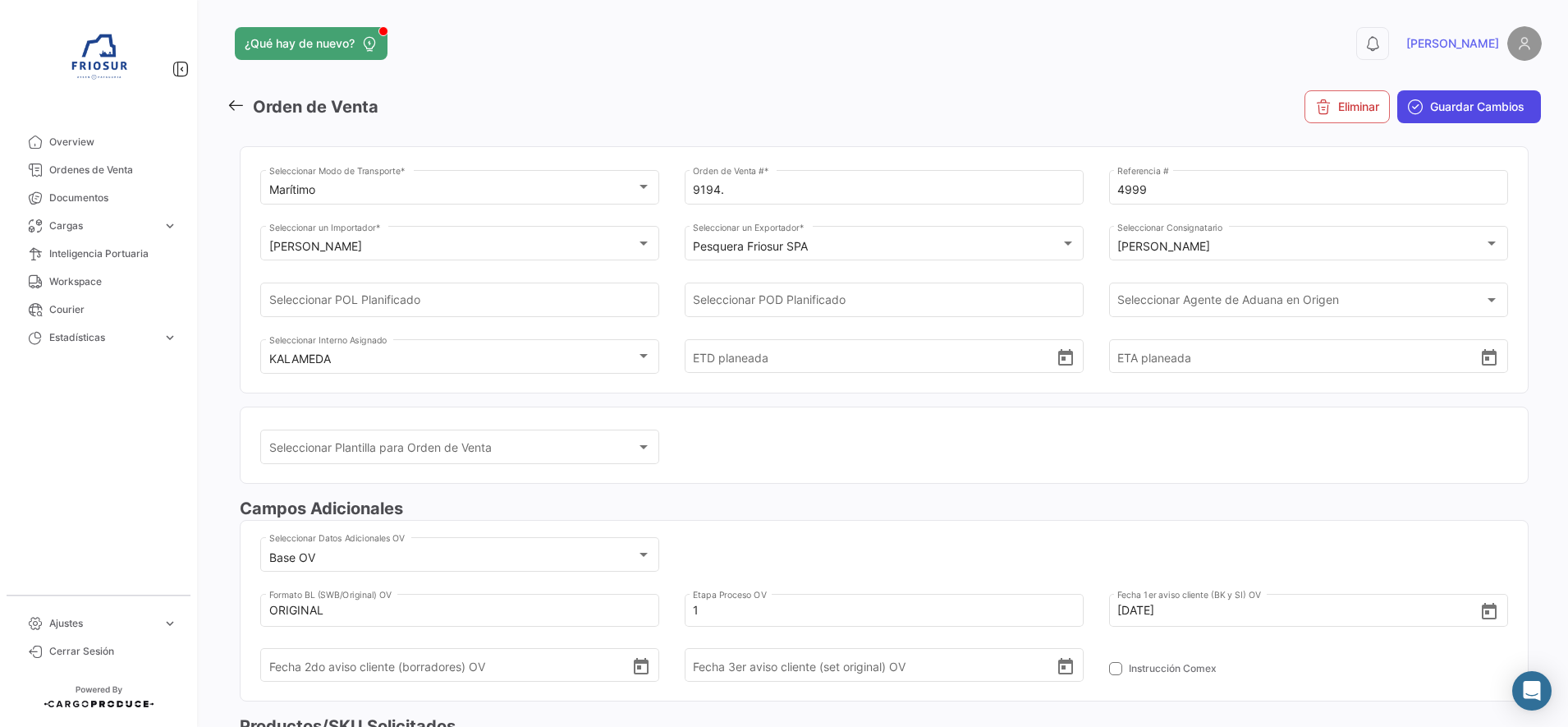
click at [1505, 104] on span "Guardar Cambios" at bounding box center [1478, 106] width 95 height 16
